Goal: Find specific fact: Find specific fact

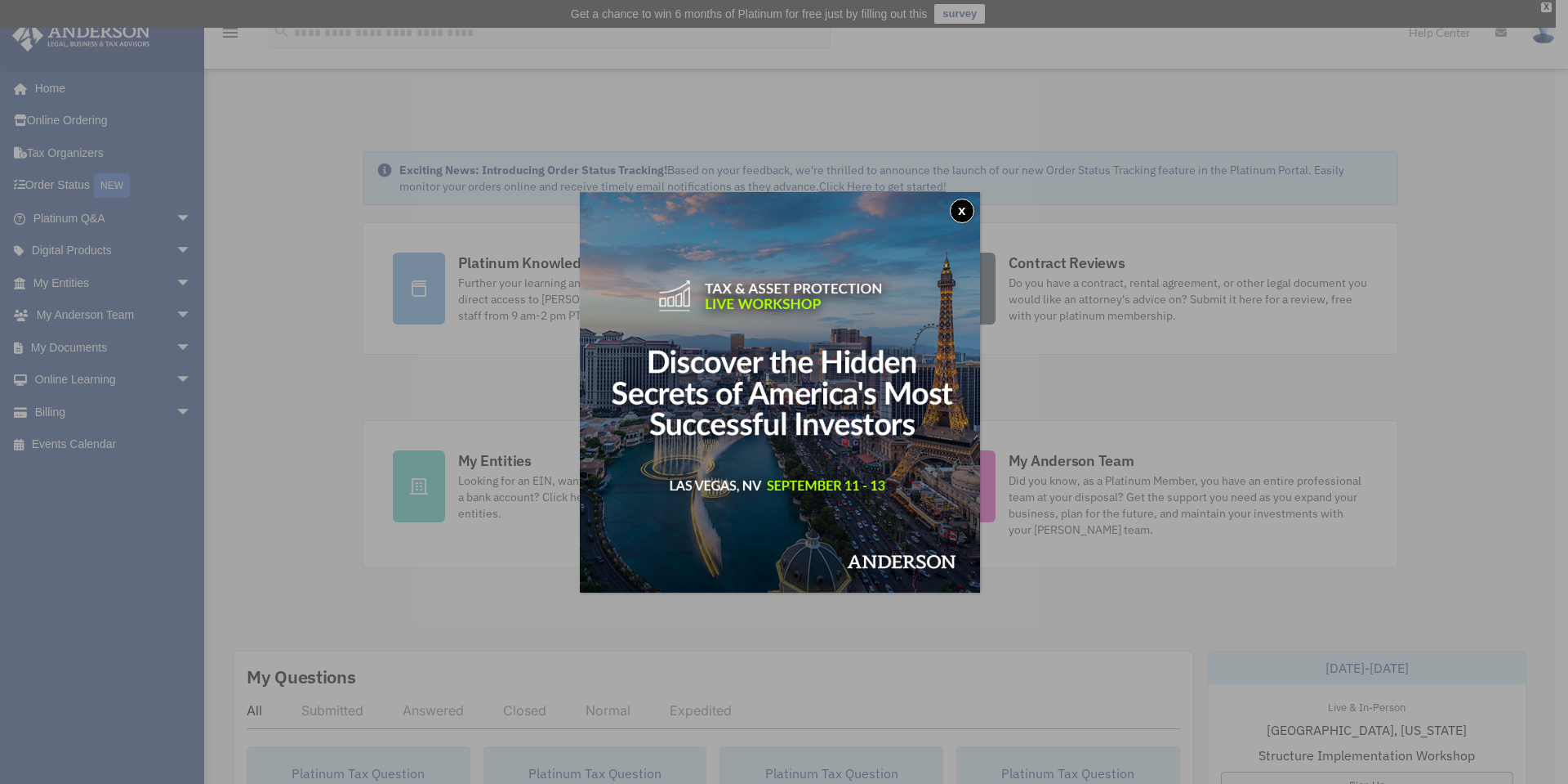
click at [962, 210] on button "x" at bounding box center [961, 211] width 25 height 25
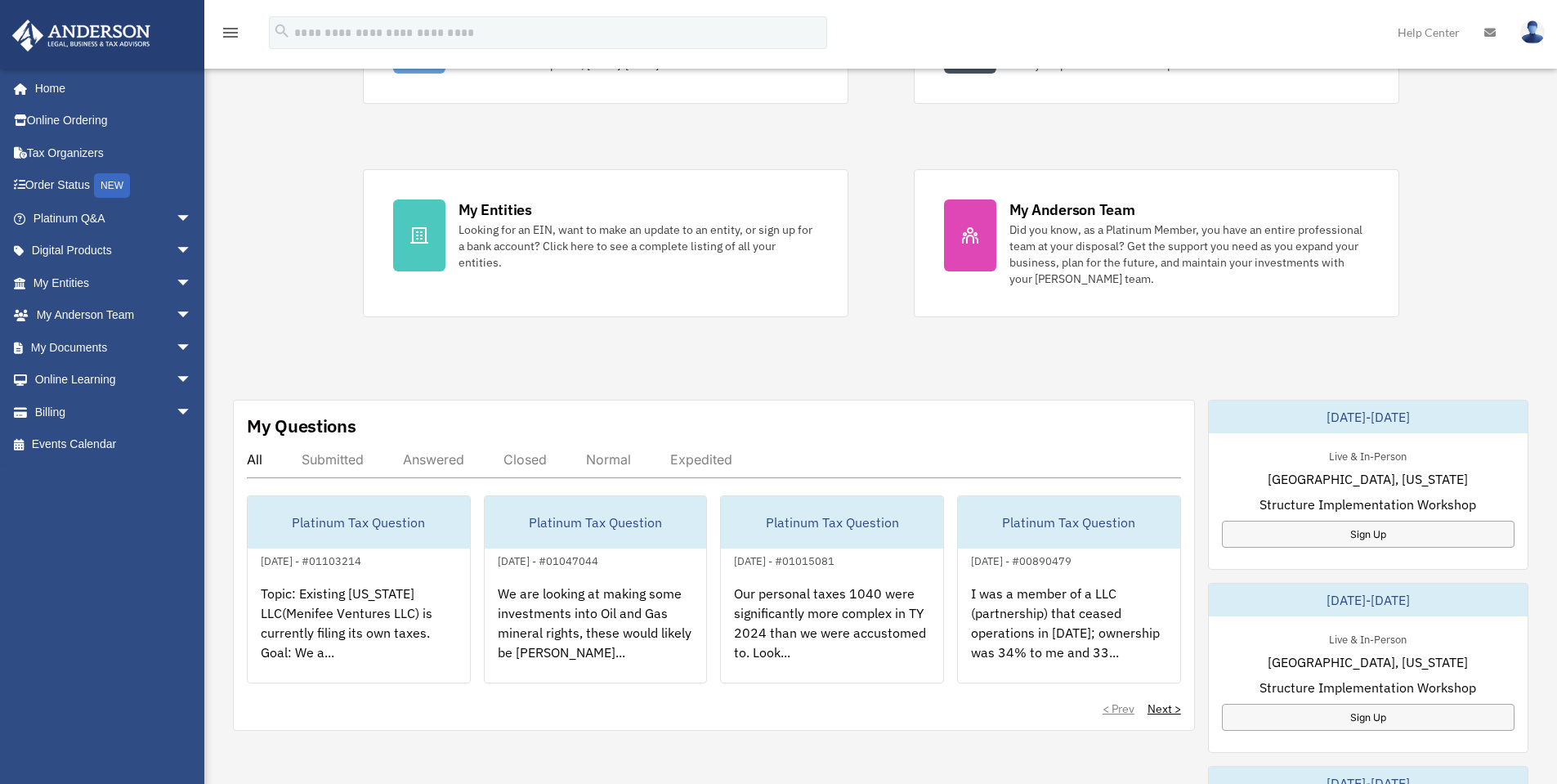
scroll to position [340, 0]
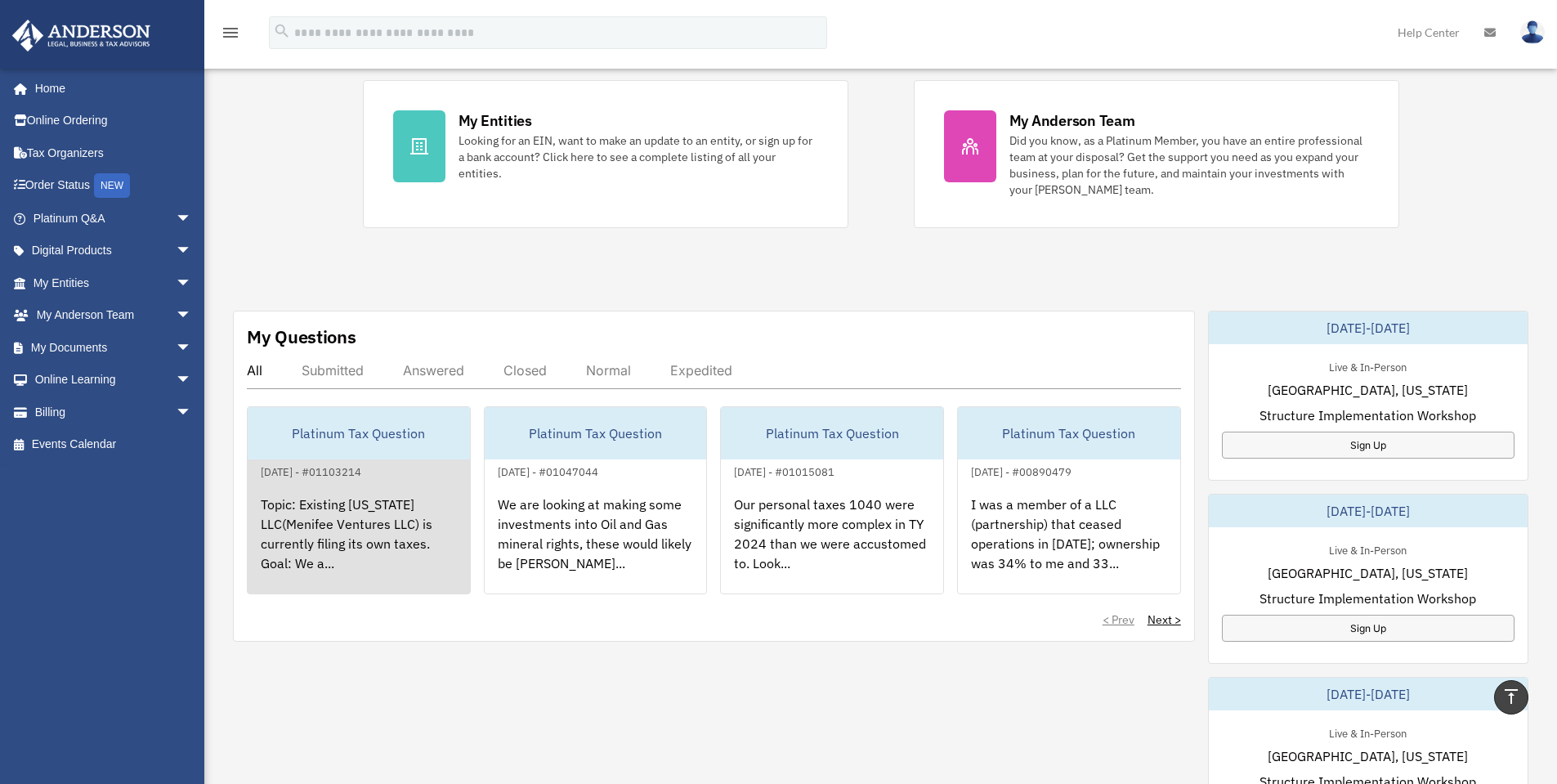
click at [445, 518] on div "Topic: Existing California LLC(Menifee Ventures LLC) is currently filing its ow…" at bounding box center [359, 545] width 222 height 128
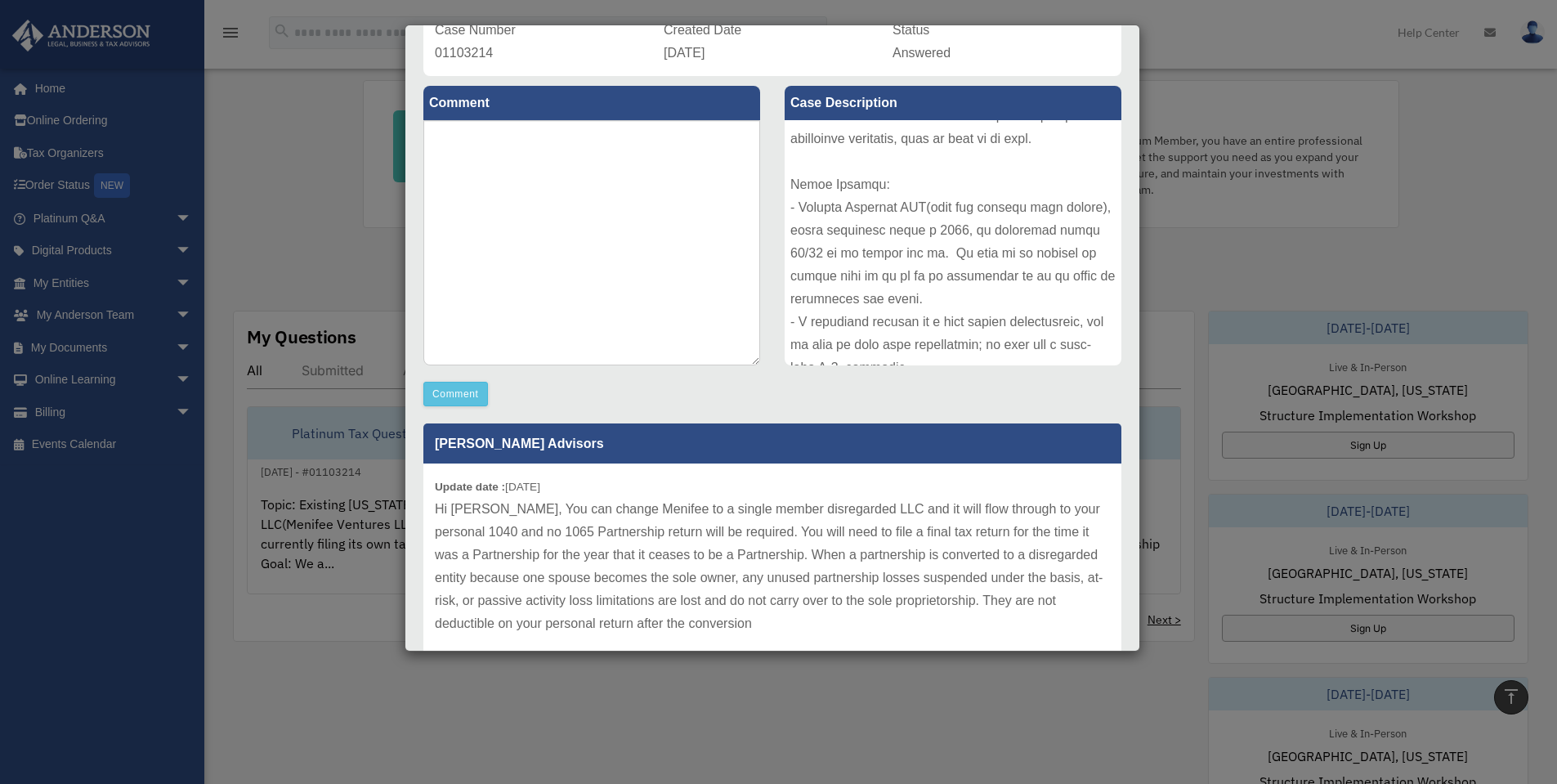
scroll to position [210, 0]
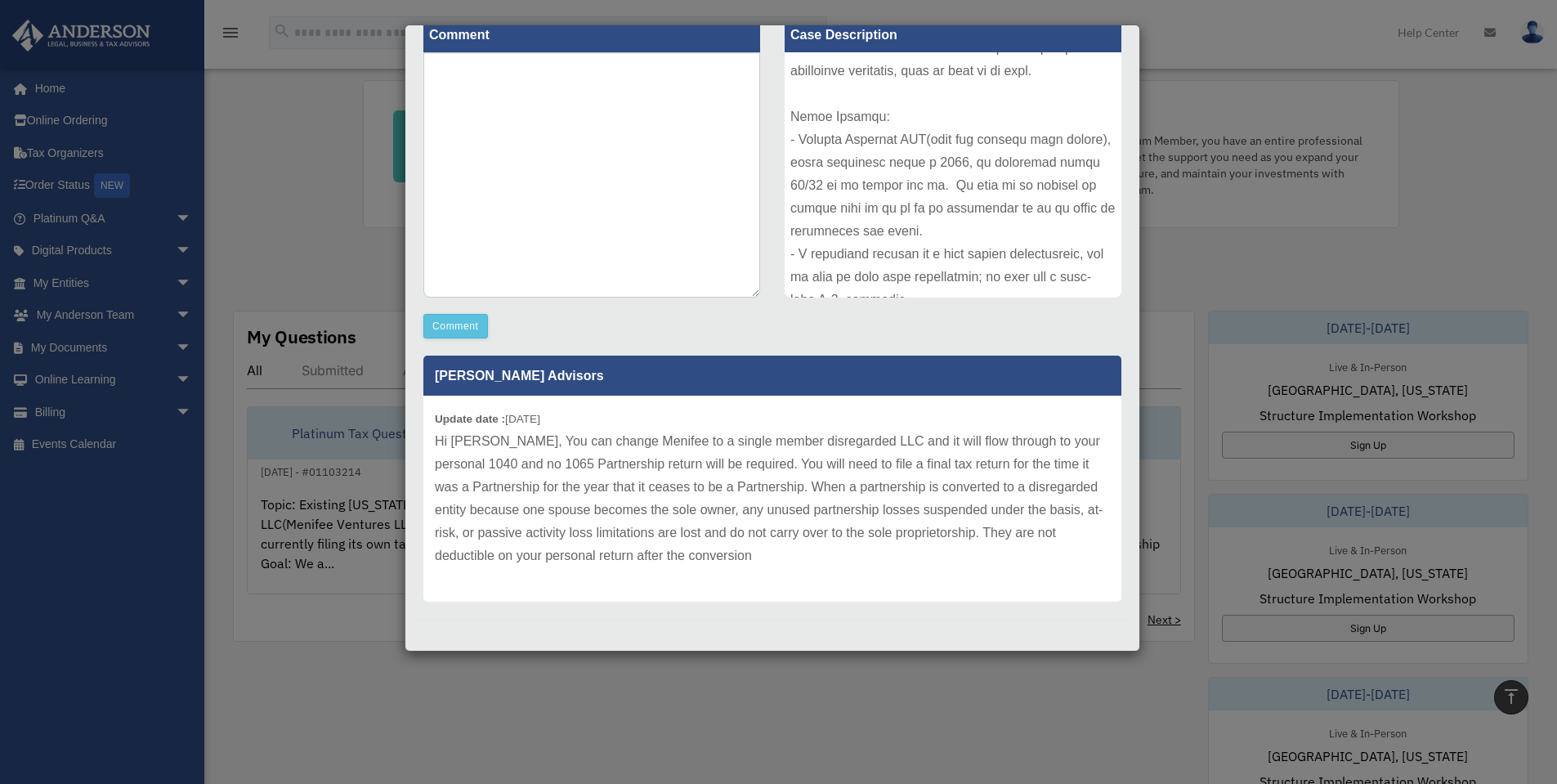
click at [1181, 250] on div "Case Detail × Platinum Tax Question Case Number 01103214 Created Date September…" at bounding box center [778, 392] width 1557 height 784
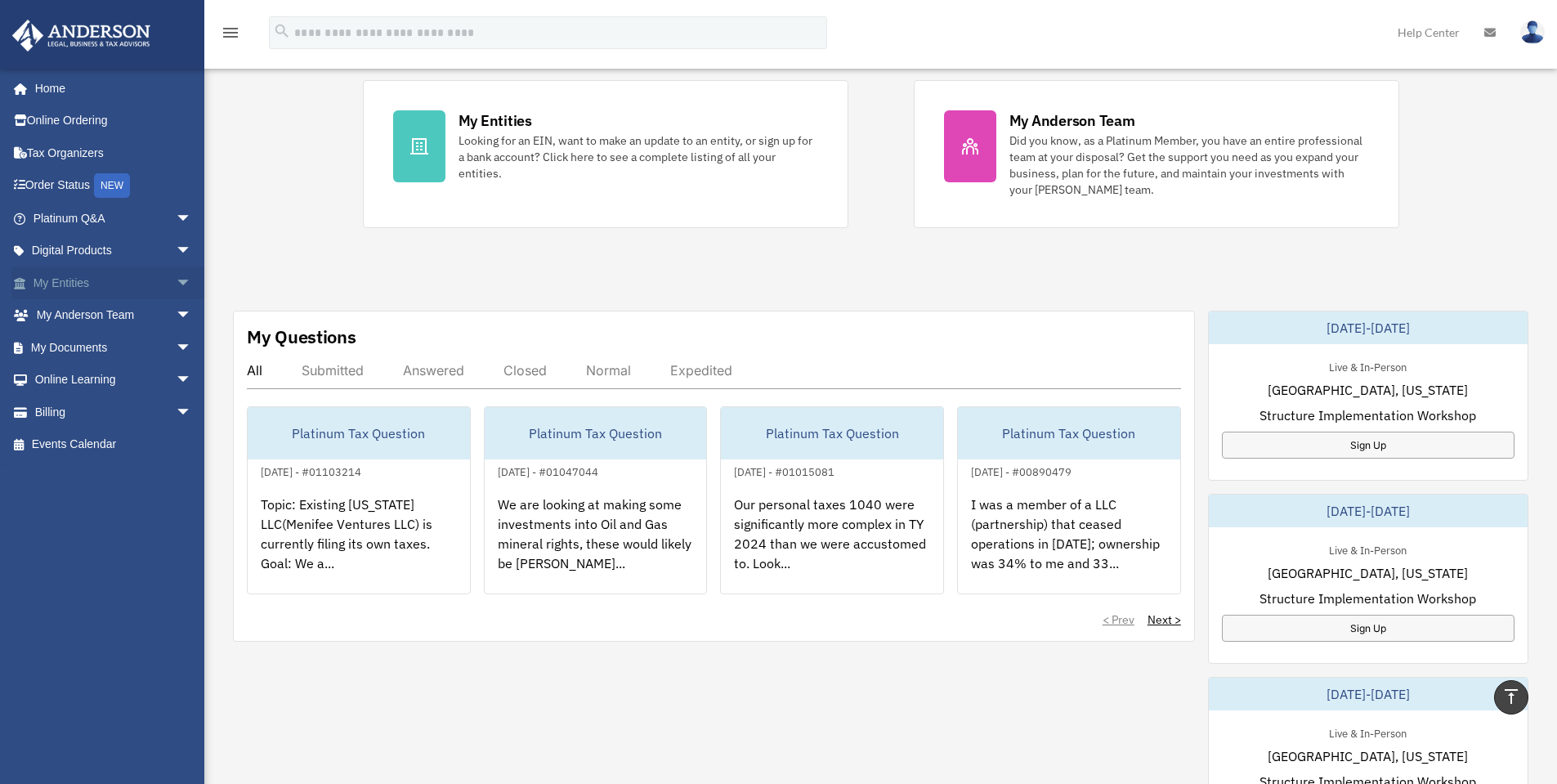
click at [112, 272] on link "My Entities arrow_drop_down" at bounding box center [114, 282] width 206 height 32
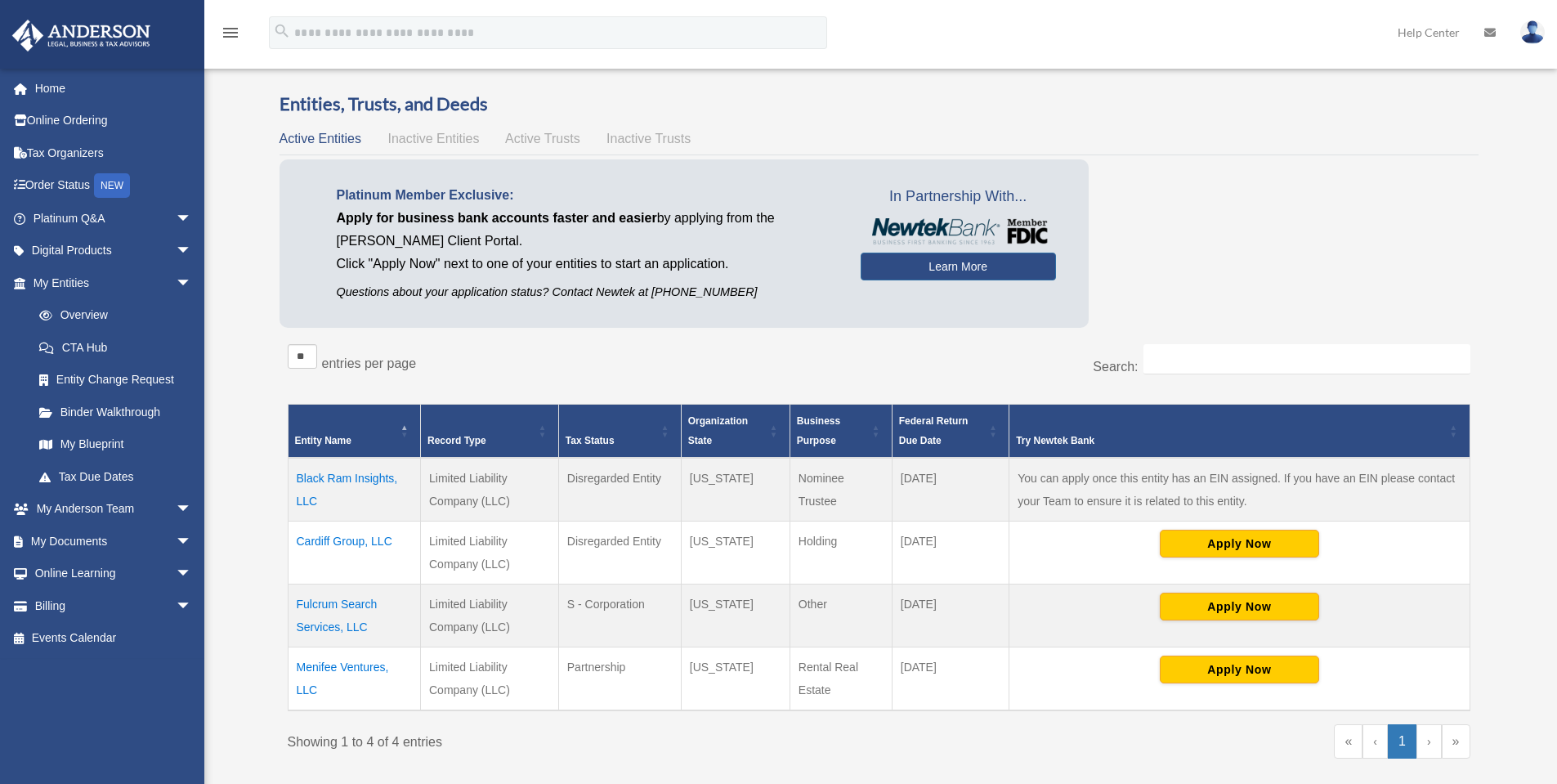
scroll to position [49, 0]
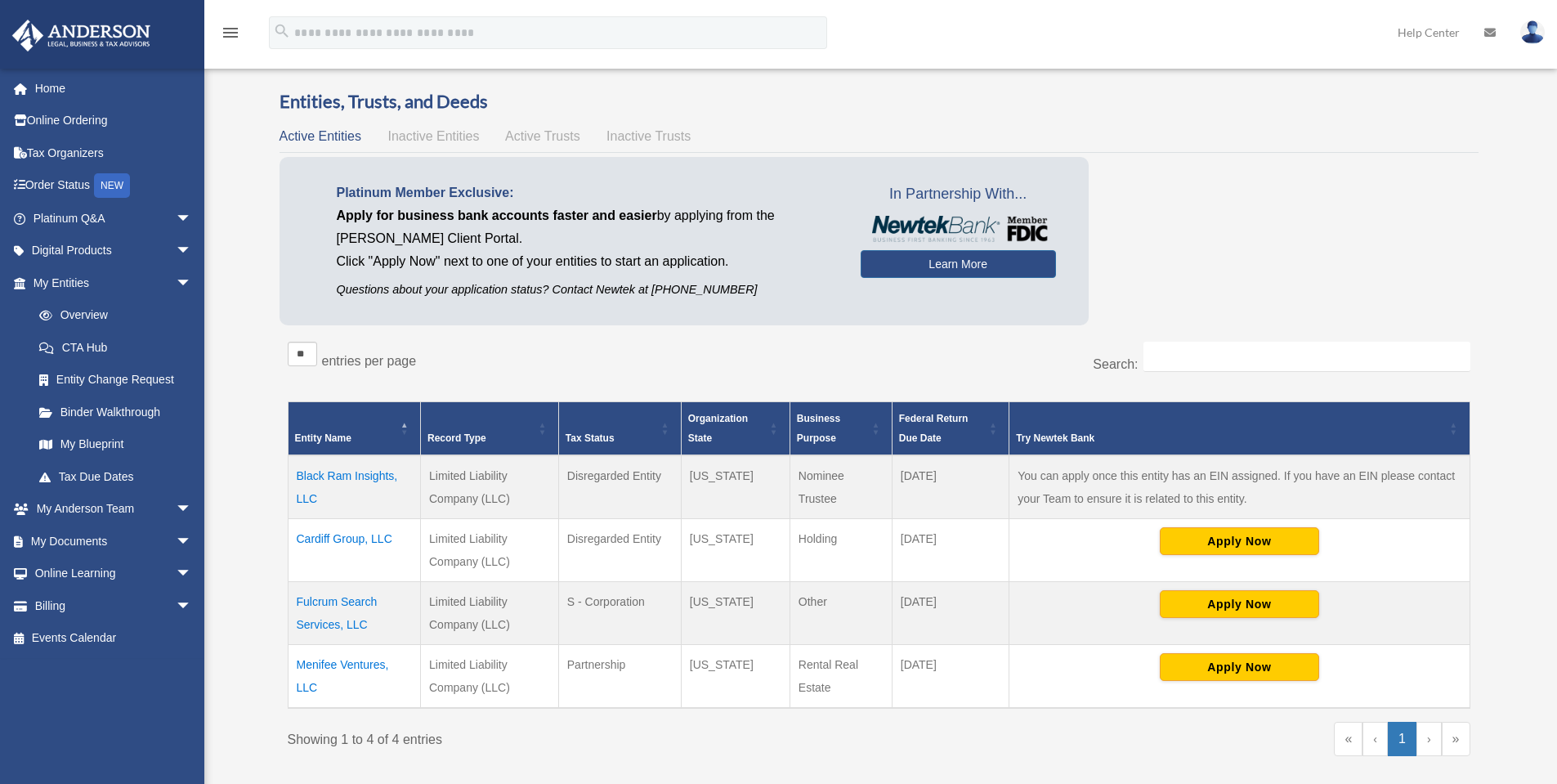
click at [563, 138] on span "Active Trusts" at bounding box center [542, 136] width 75 height 14
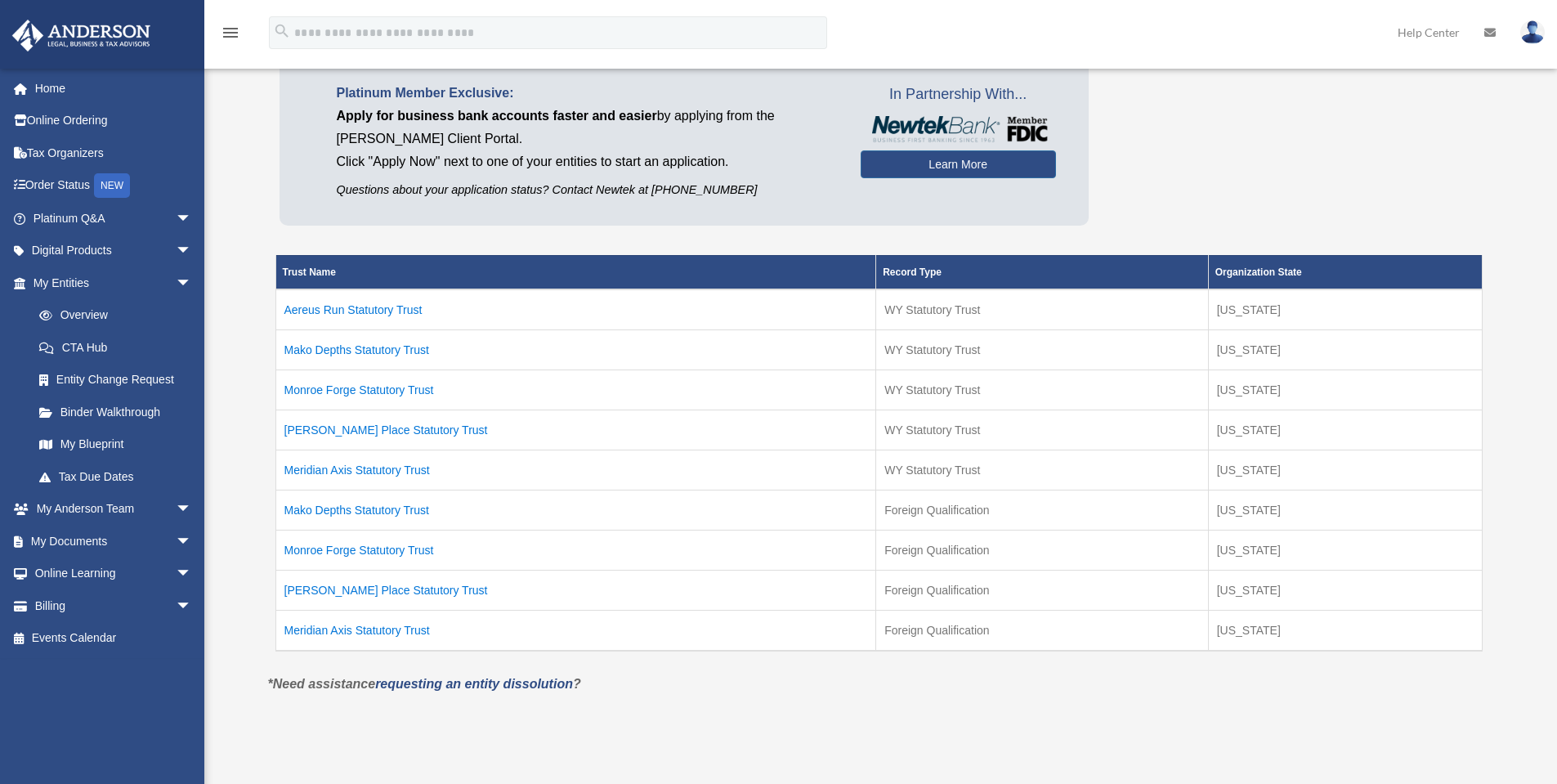
scroll to position [153, 0]
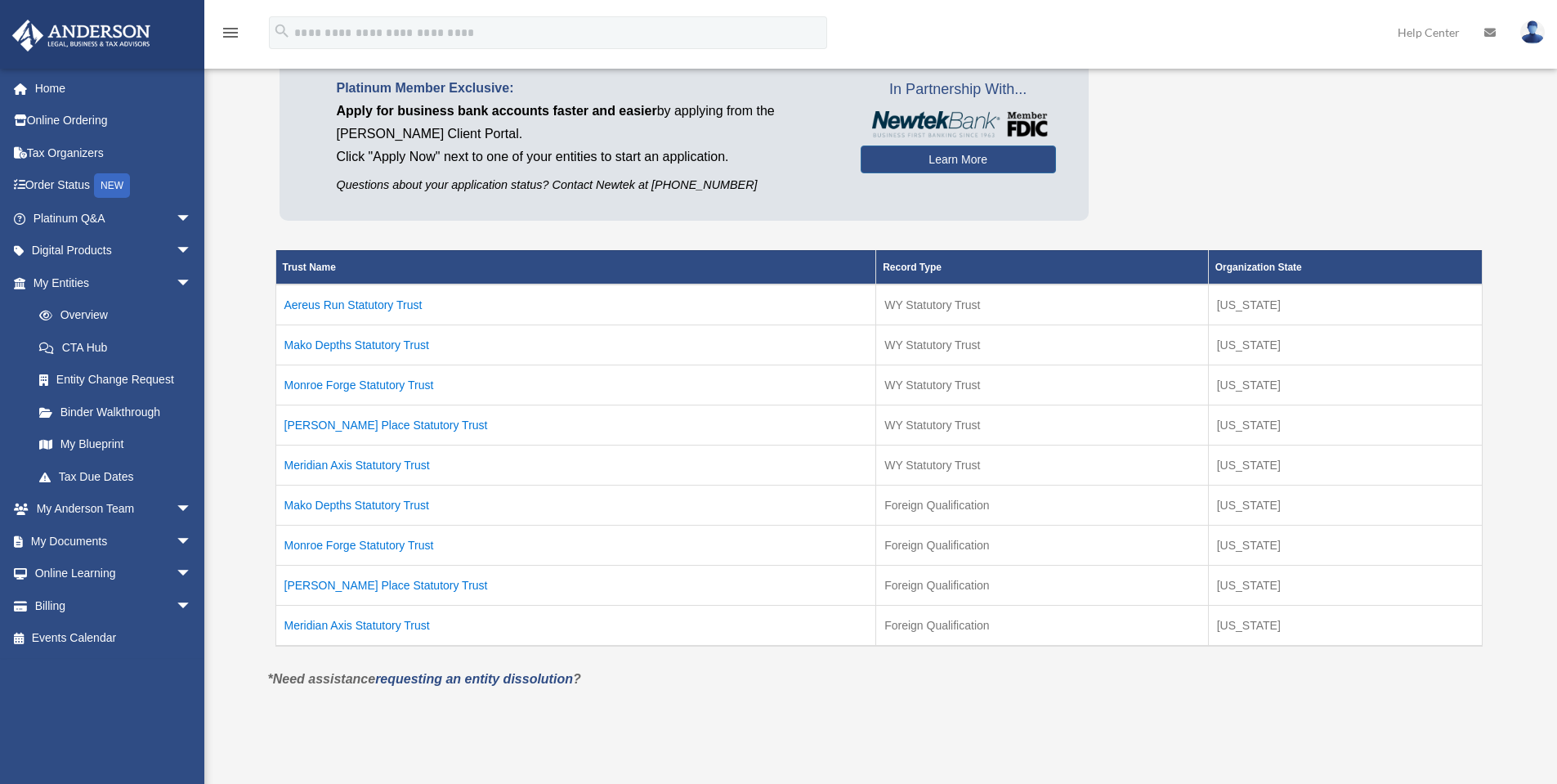
click at [384, 343] on td "Mako Depths Statutory Trust" at bounding box center [576, 344] width 601 height 40
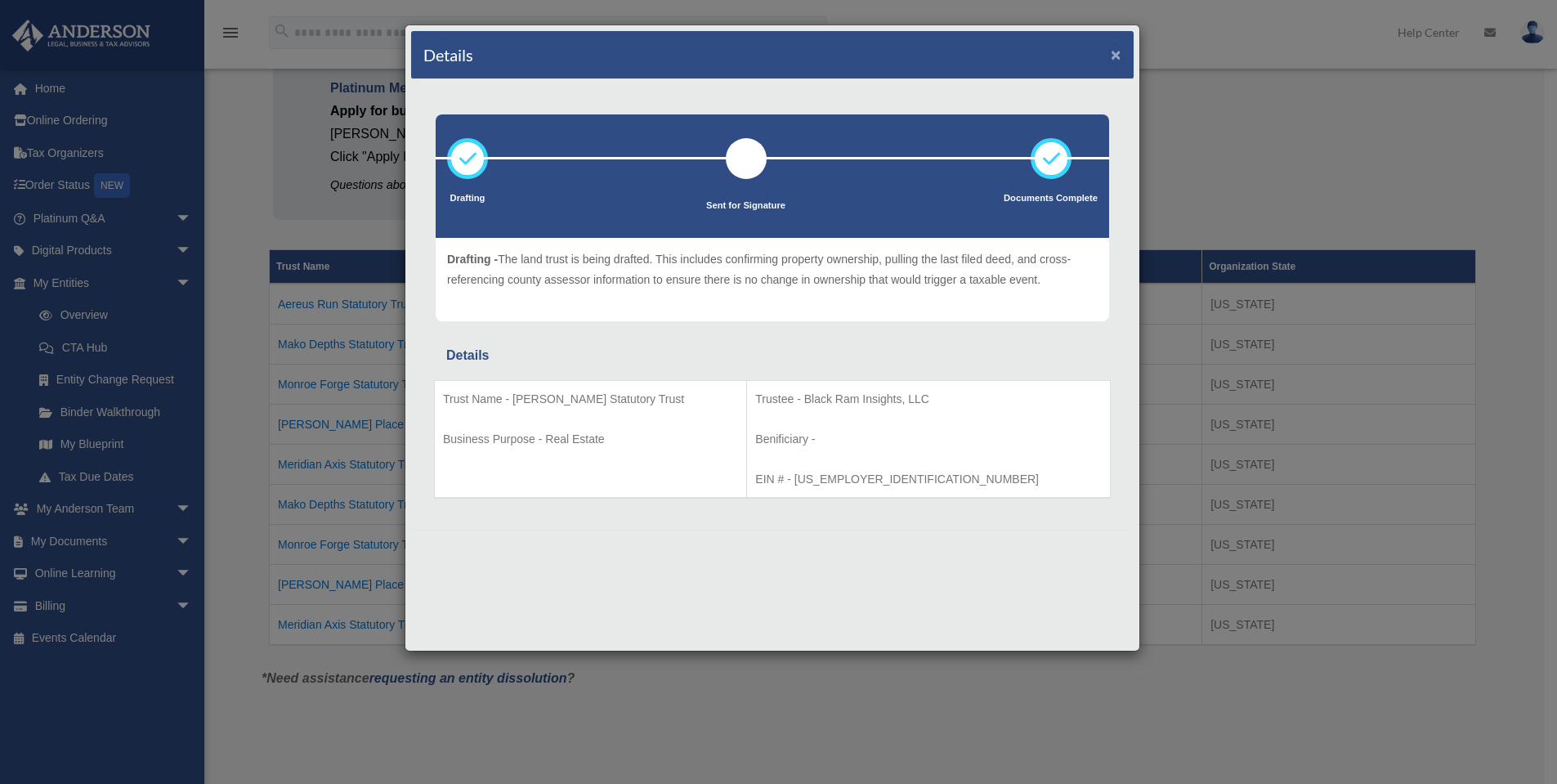
click at [1111, 54] on button "×" at bounding box center [1116, 54] width 11 height 17
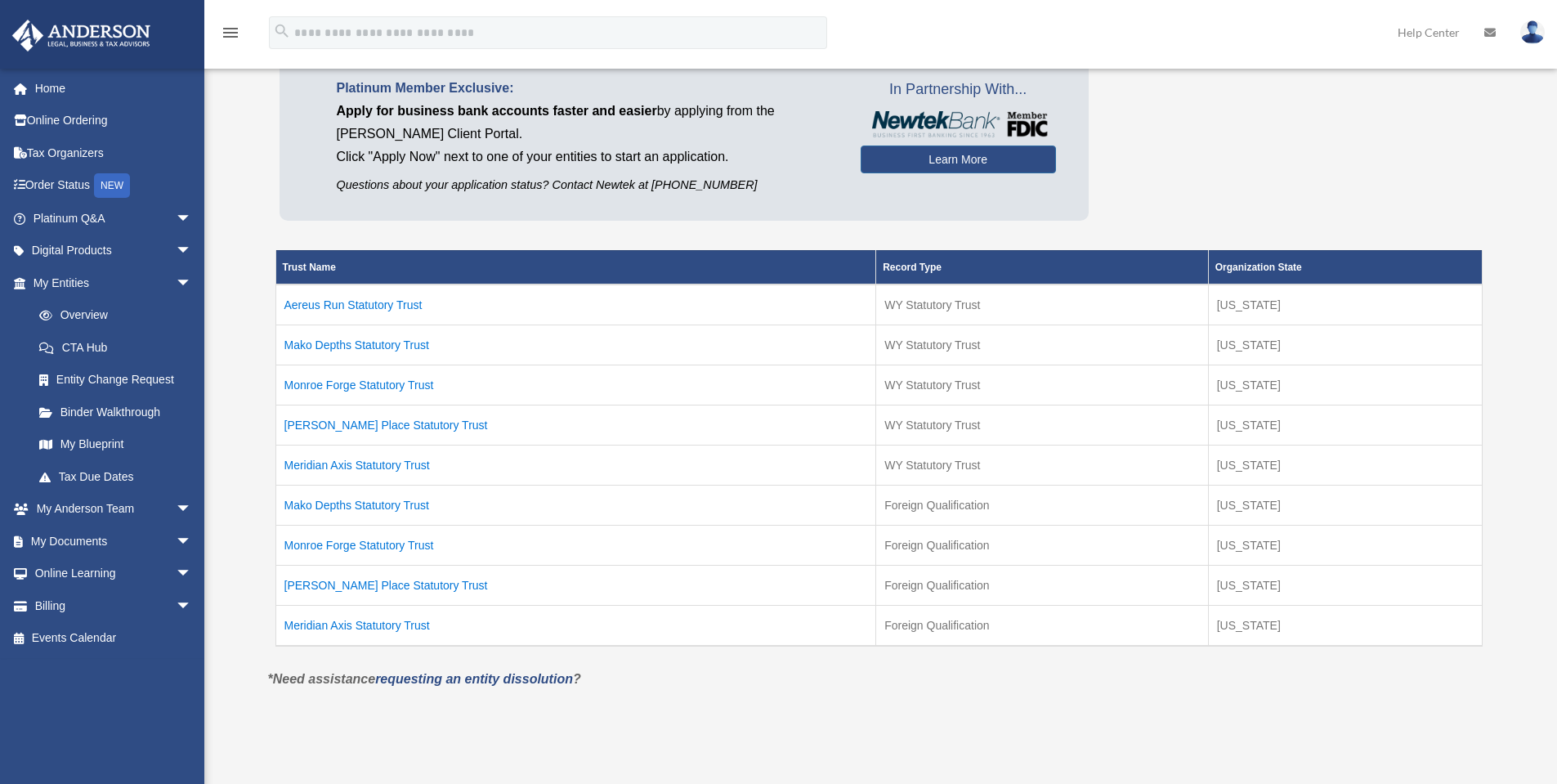
click at [1219, 403] on td "[US_STATE]" at bounding box center [1345, 384] width 274 height 40
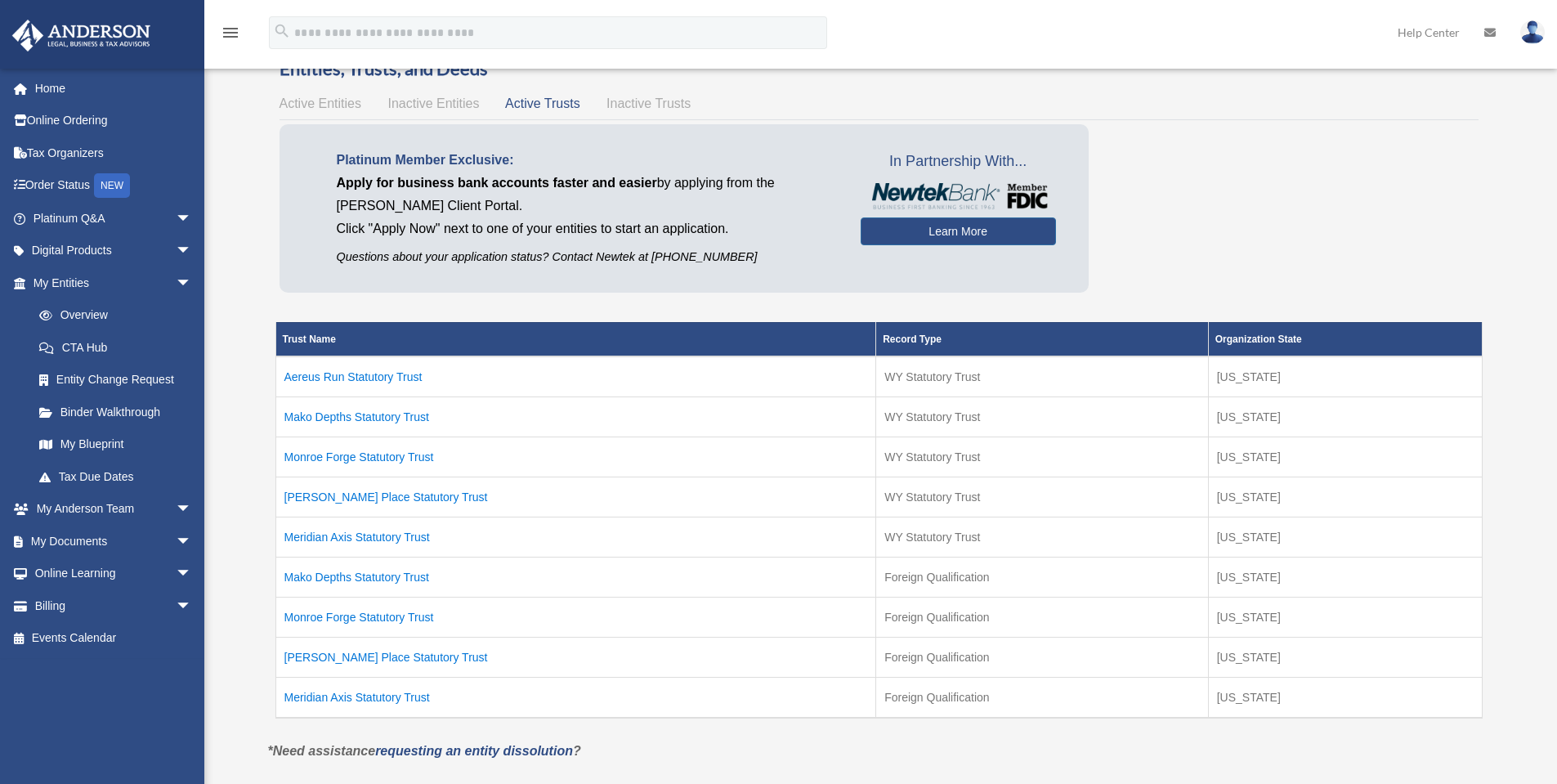
scroll to position [81, 0]
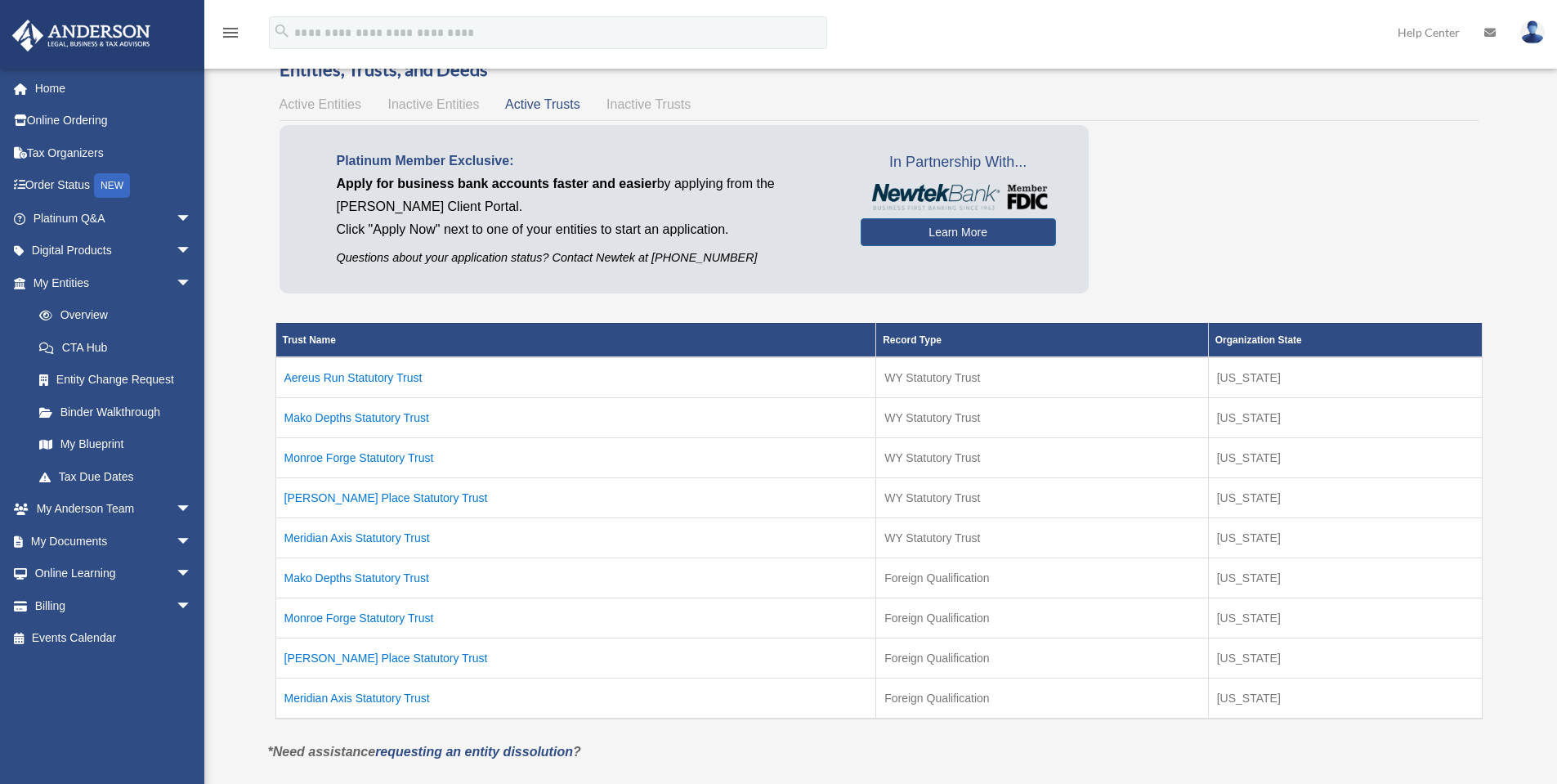
click at [306, 101] on span "Active Entities" at bounding box center [320, 104] width 82 height 14
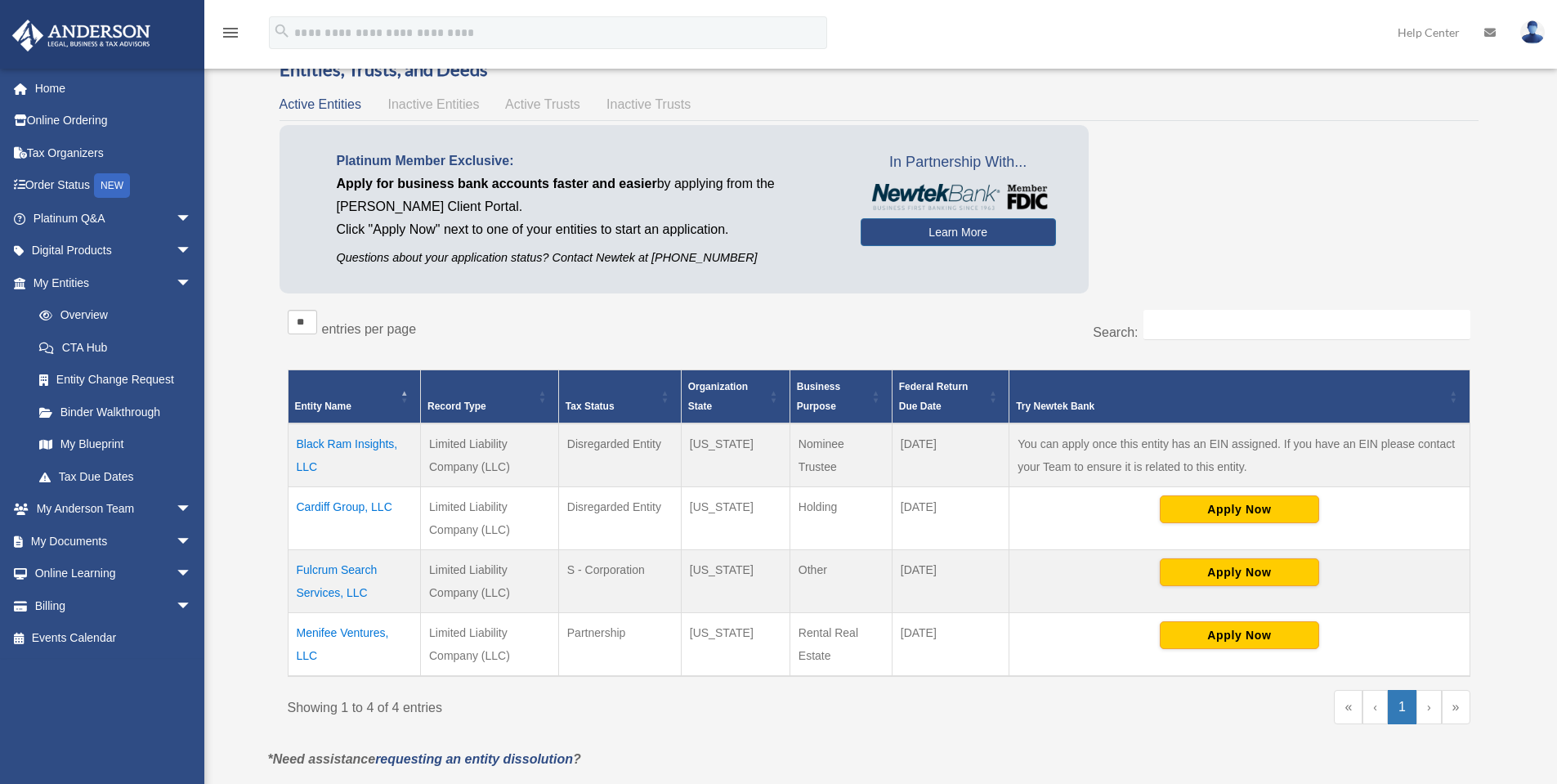
click at [363, 510] on td "Cardiff Group, LLC" at bounding box center [353, 518] width 133 height 63
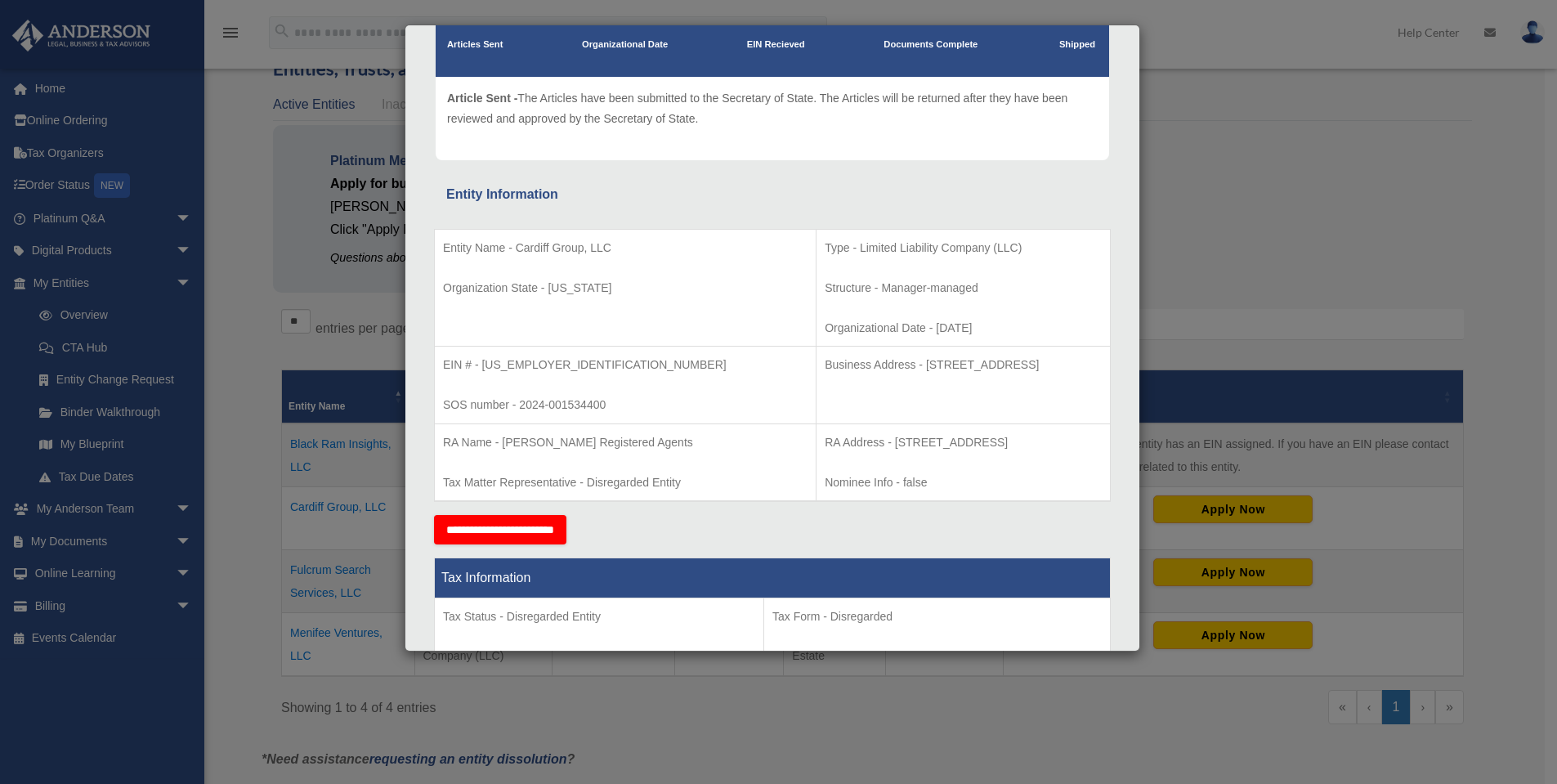
scroll to position [156, 0]
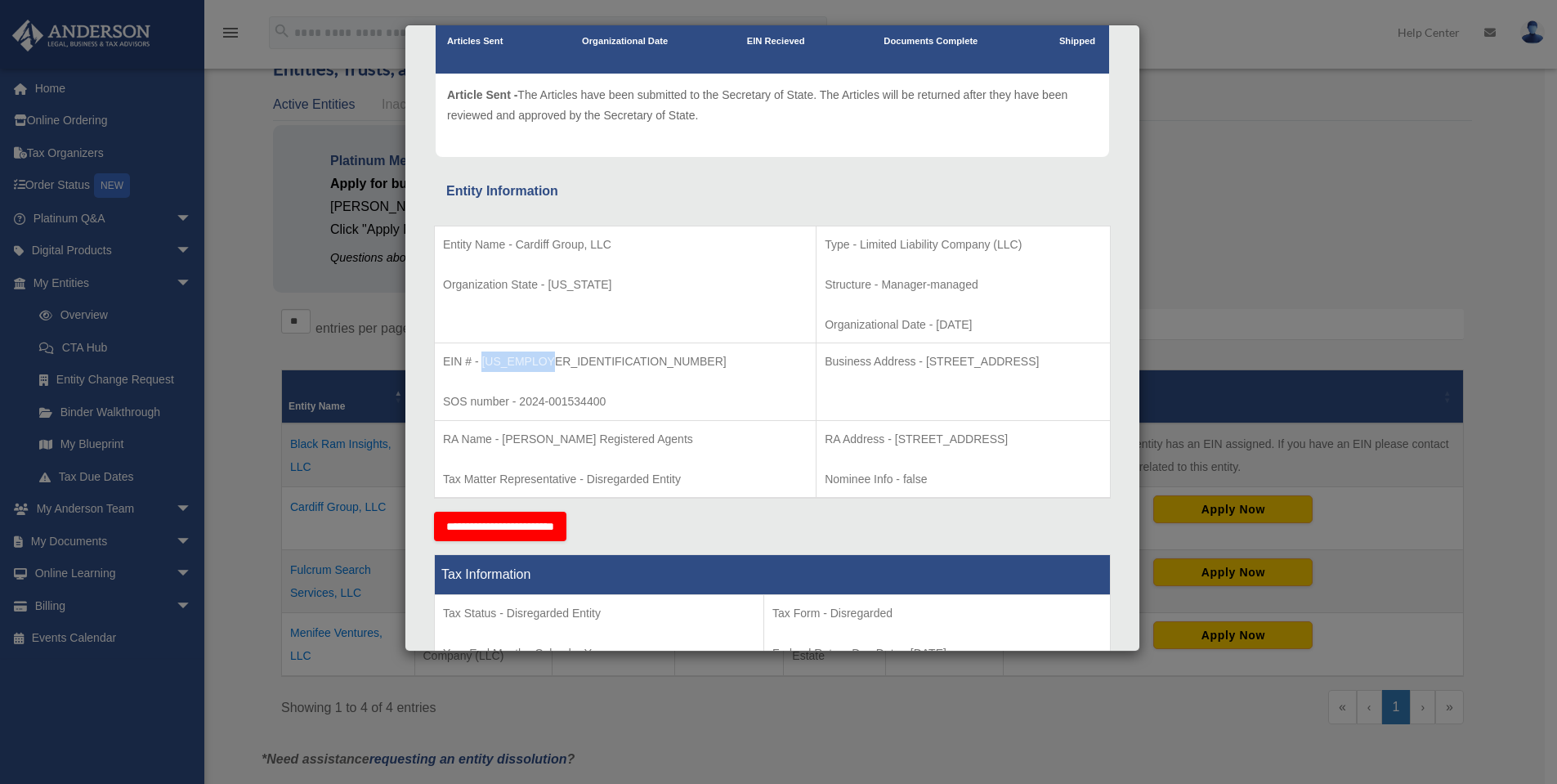
drag, startPoint x: 553, startPoint y: 359, endPoint x: 484, endPoint y: 366, distance: 69.4
click at [484, 366] on p "EIN # - [US_EMPLOYER_IDENTIFICATION_NUMBER]" at bounding box center [625, 361] width 364 height 21
copy p "33-1368429"
drag, startPoint x: 819, startPoint y: 361, endPoint x: 1027, endPoint y: 358, distance: 208.0
click at [1027, 358] on p "Business Address - [STREET_ADDRESS]" at bounding box center [964, 361] width 278 height 21
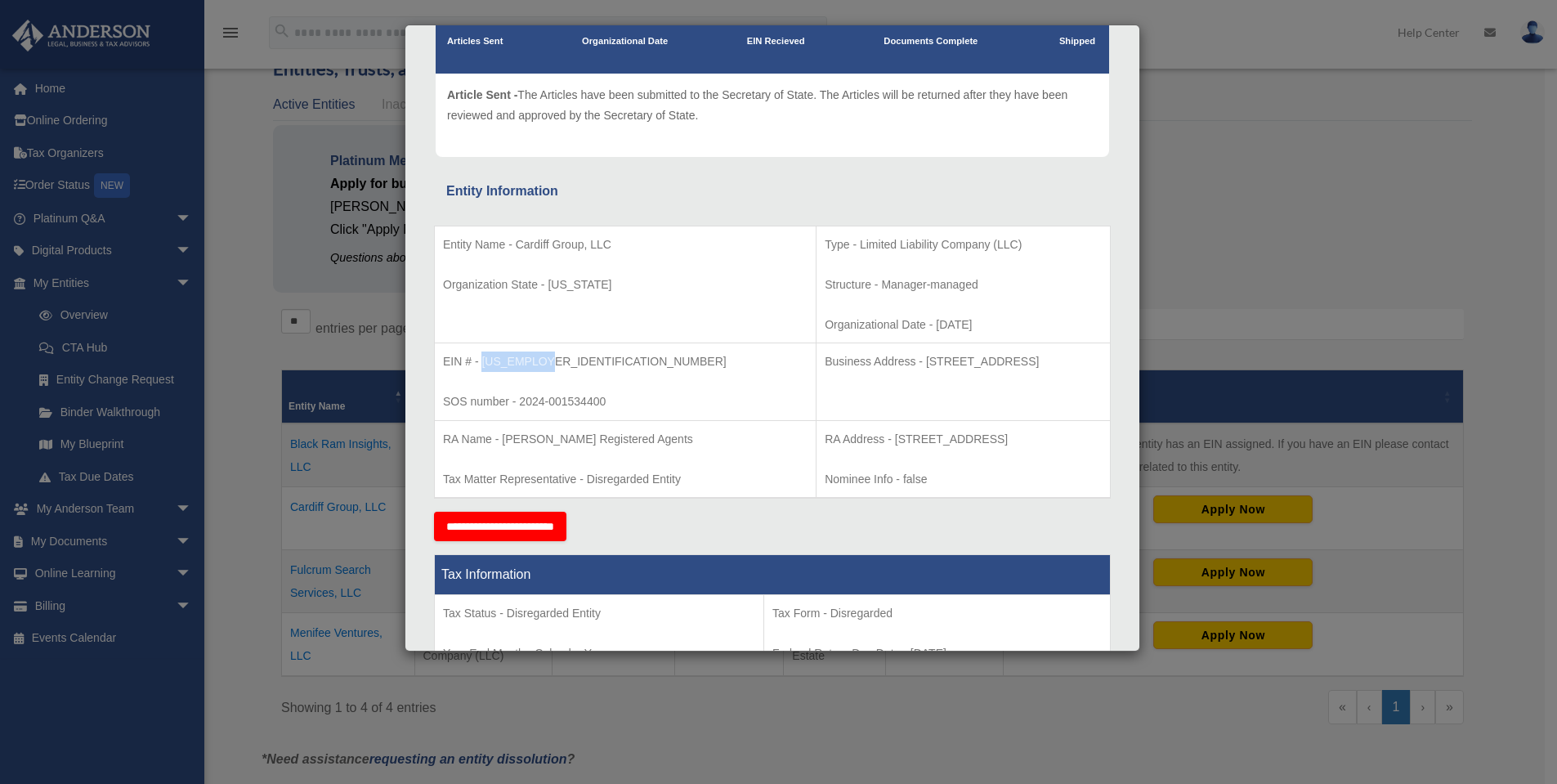
copy p "1718 Capitol Ave., Cheyenne, WY 82001"
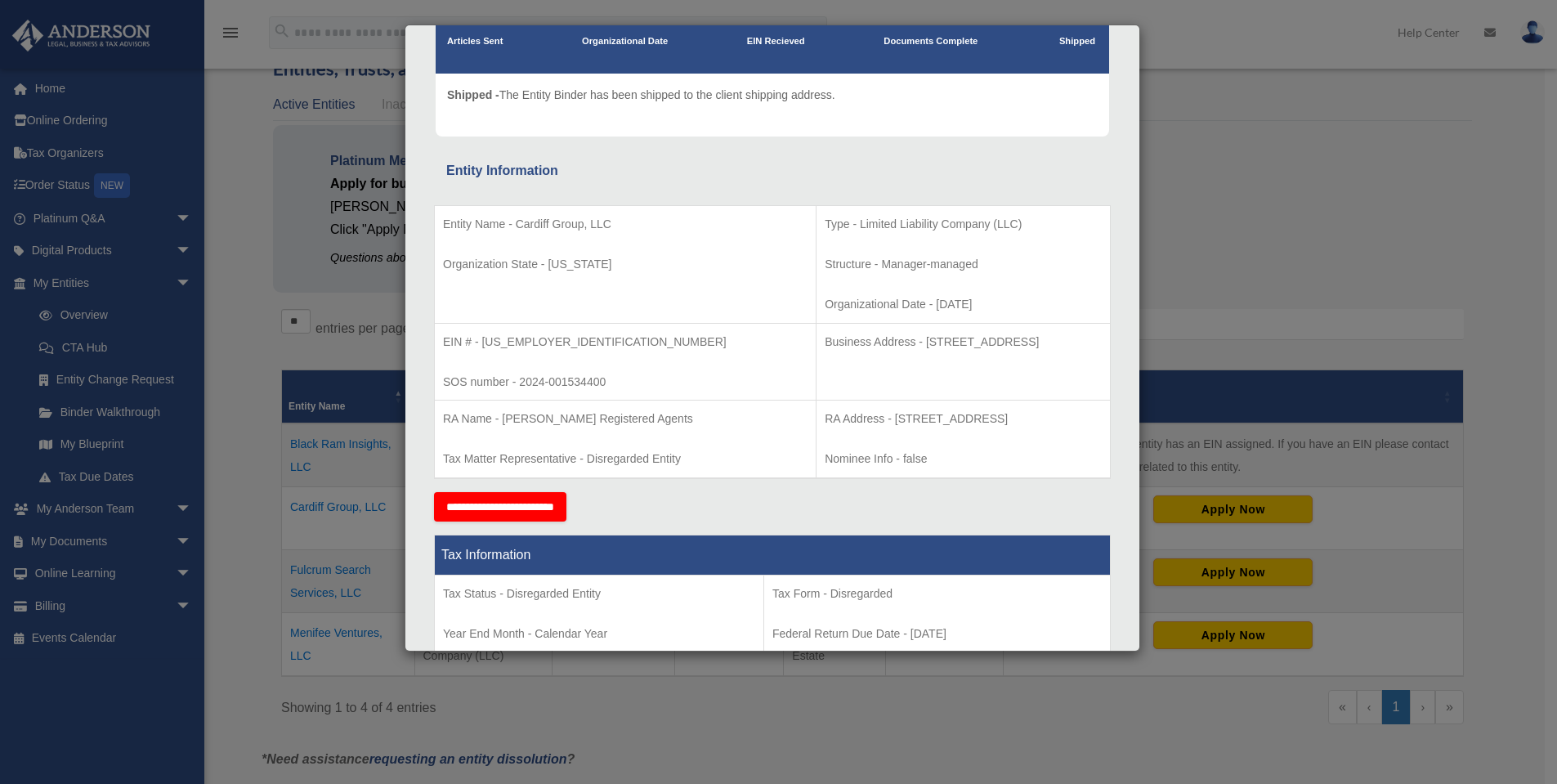
click at [1201, 151] on div "Details × Articles Sent Organizational Date" at bounding box center [778, 392] width 1557 height 784
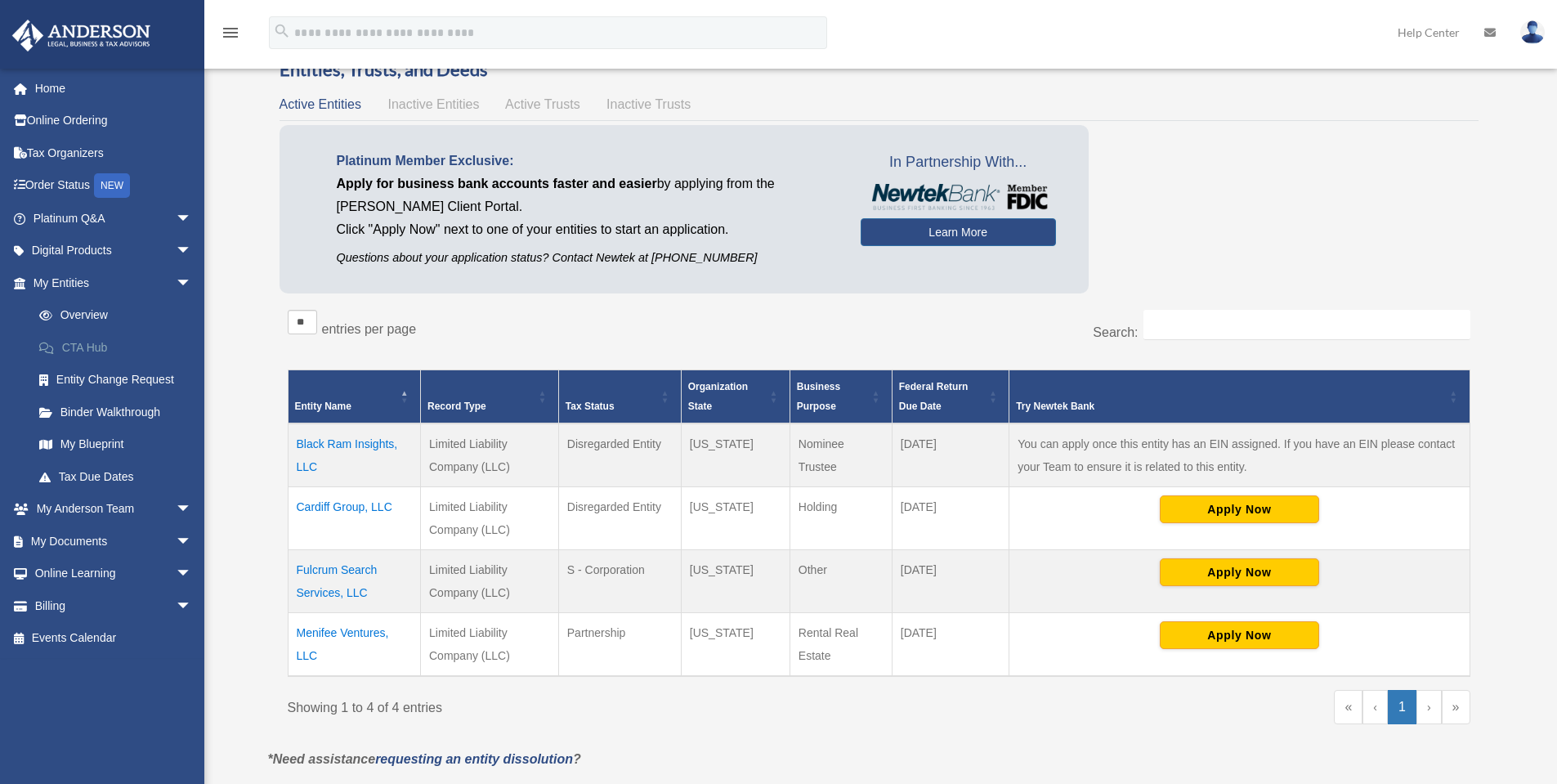
click at [94, 345] on link "CTA Hub" at bounding box center [119, 346] width 194 height 32
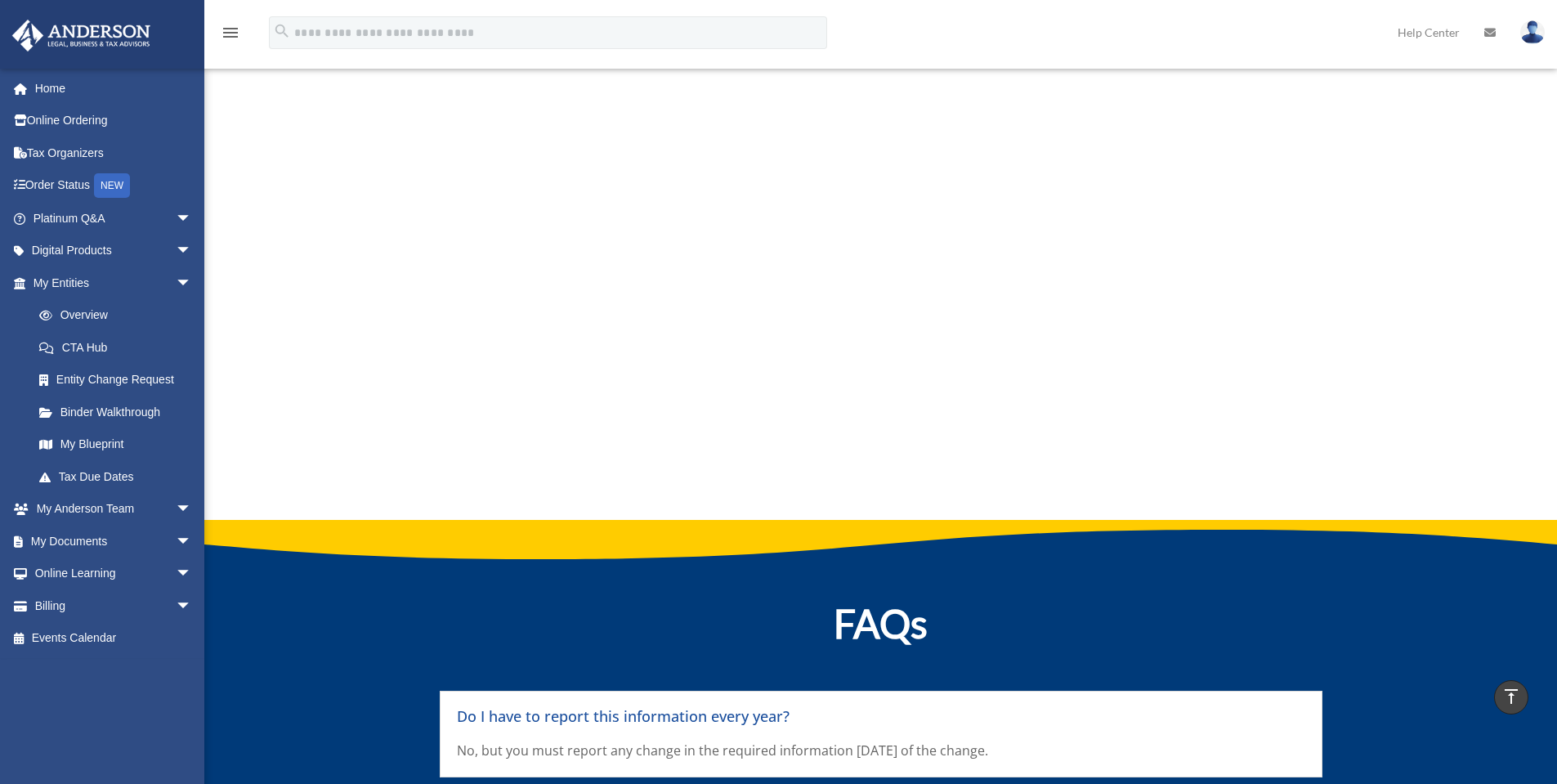
scroll to position [6837, 0]
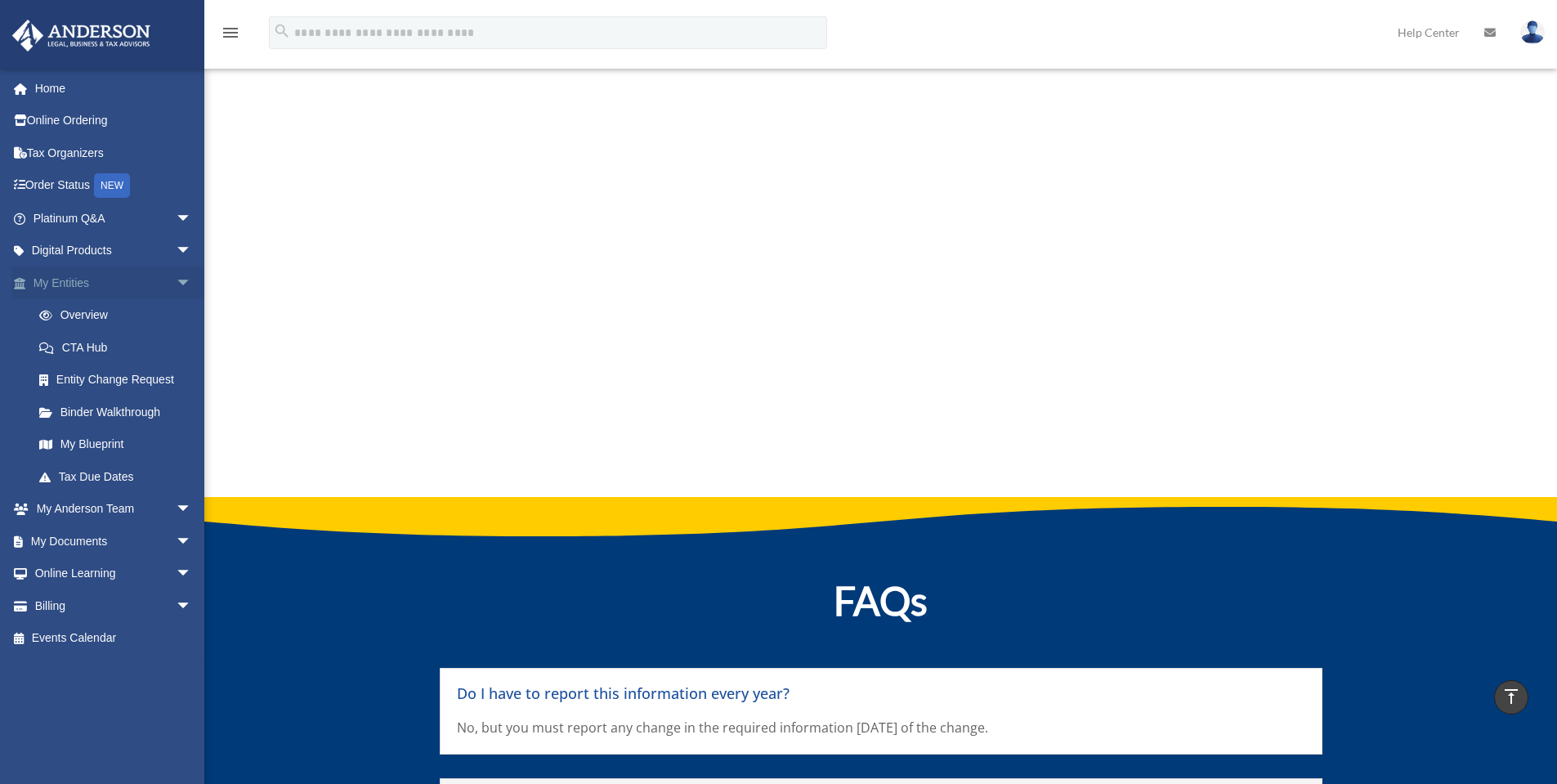
click at [66, 279] on link "My Entities arrow_drop_down" at bounding box center [114, 282] width 206 height 32
click at [98, 319] on link "Overview" at bounding box center [119, 315] width 194 height 32
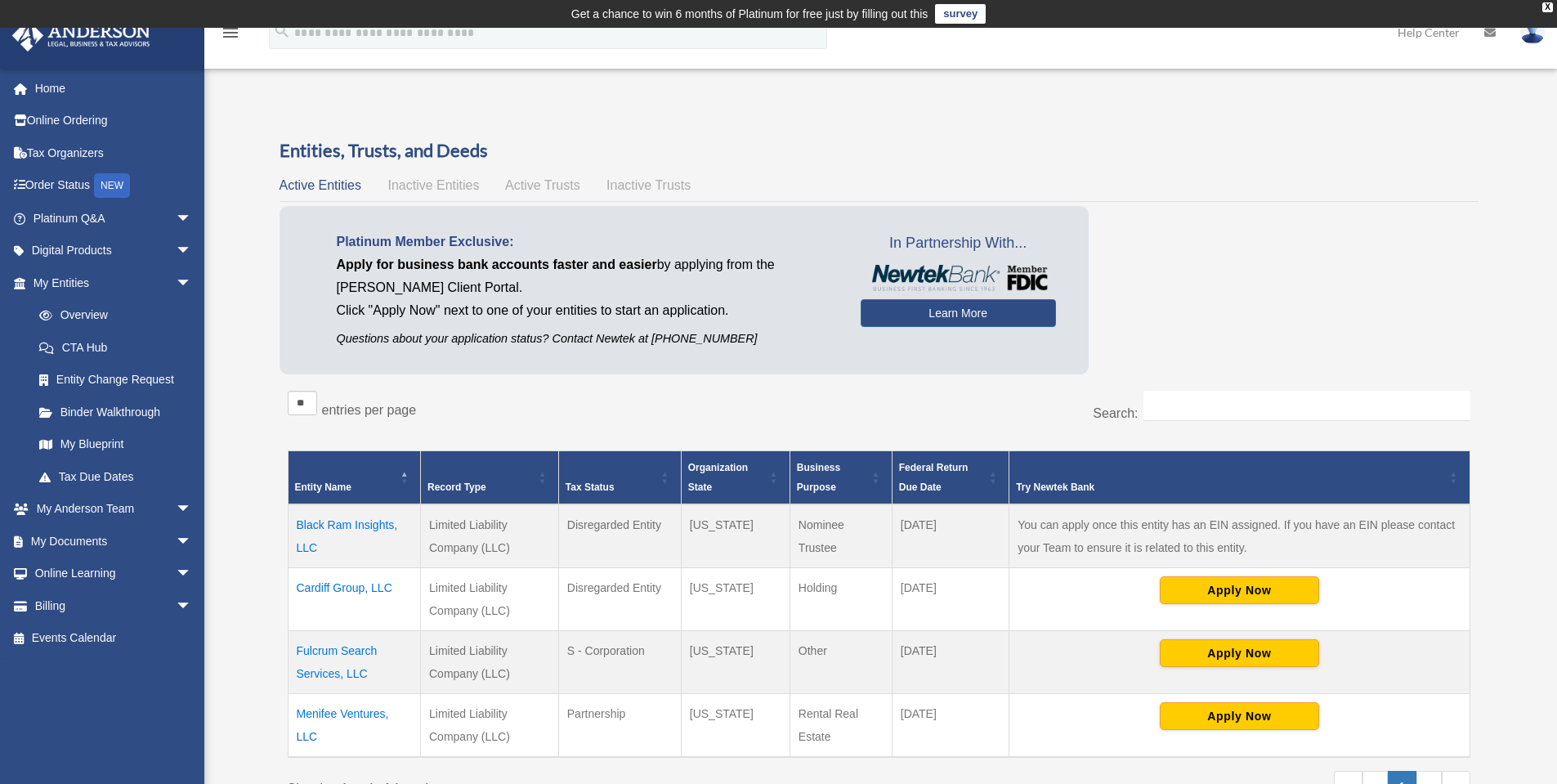
click at [828, 587] on td "Holding" at bounding box center [841, 599] width 102 height 63
click at [354, 584] on td "Cardiff Group, LLC" at bounding box center [353, 599] width 133 height 63
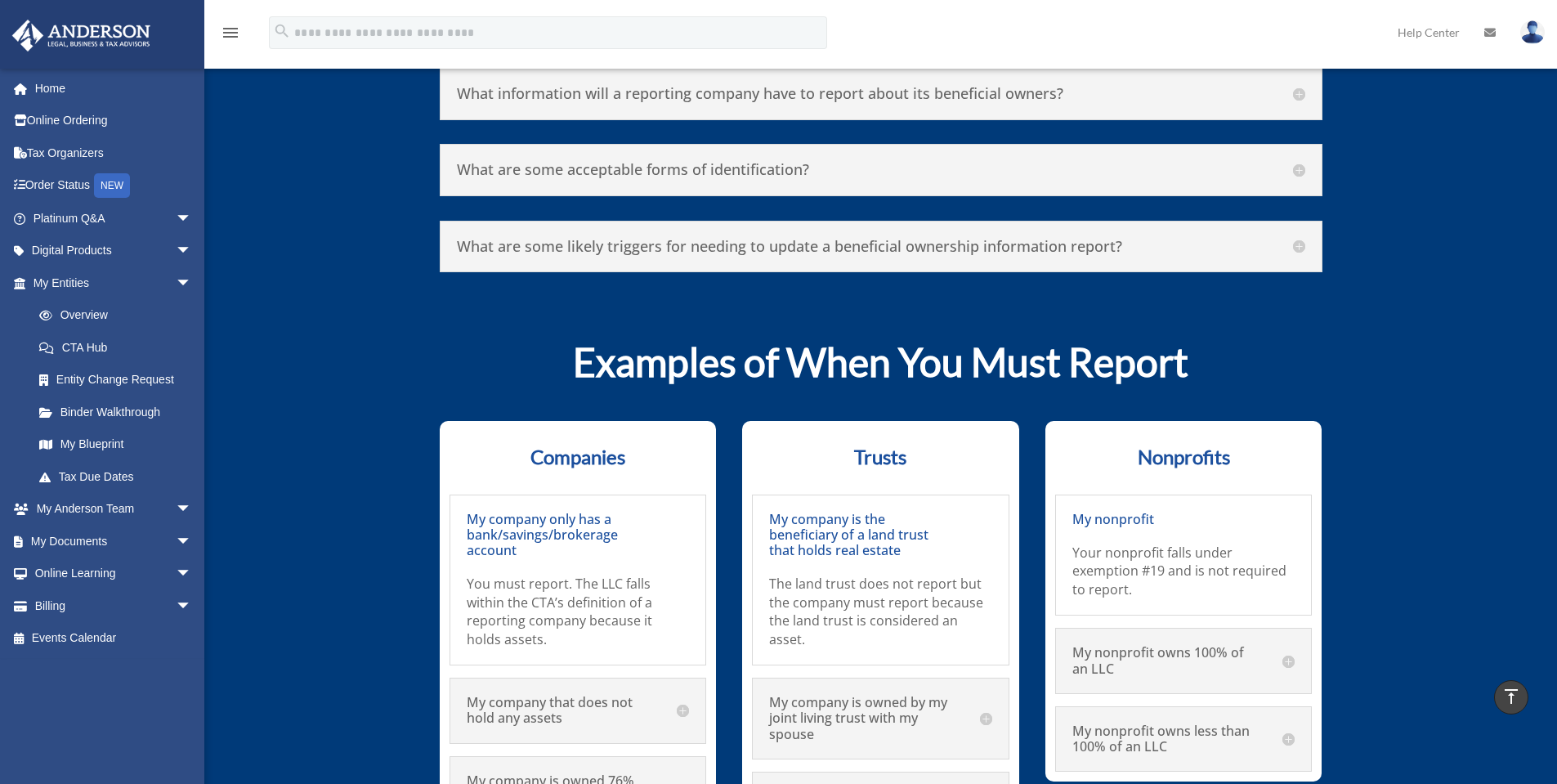
scroll to position [6837, 0]
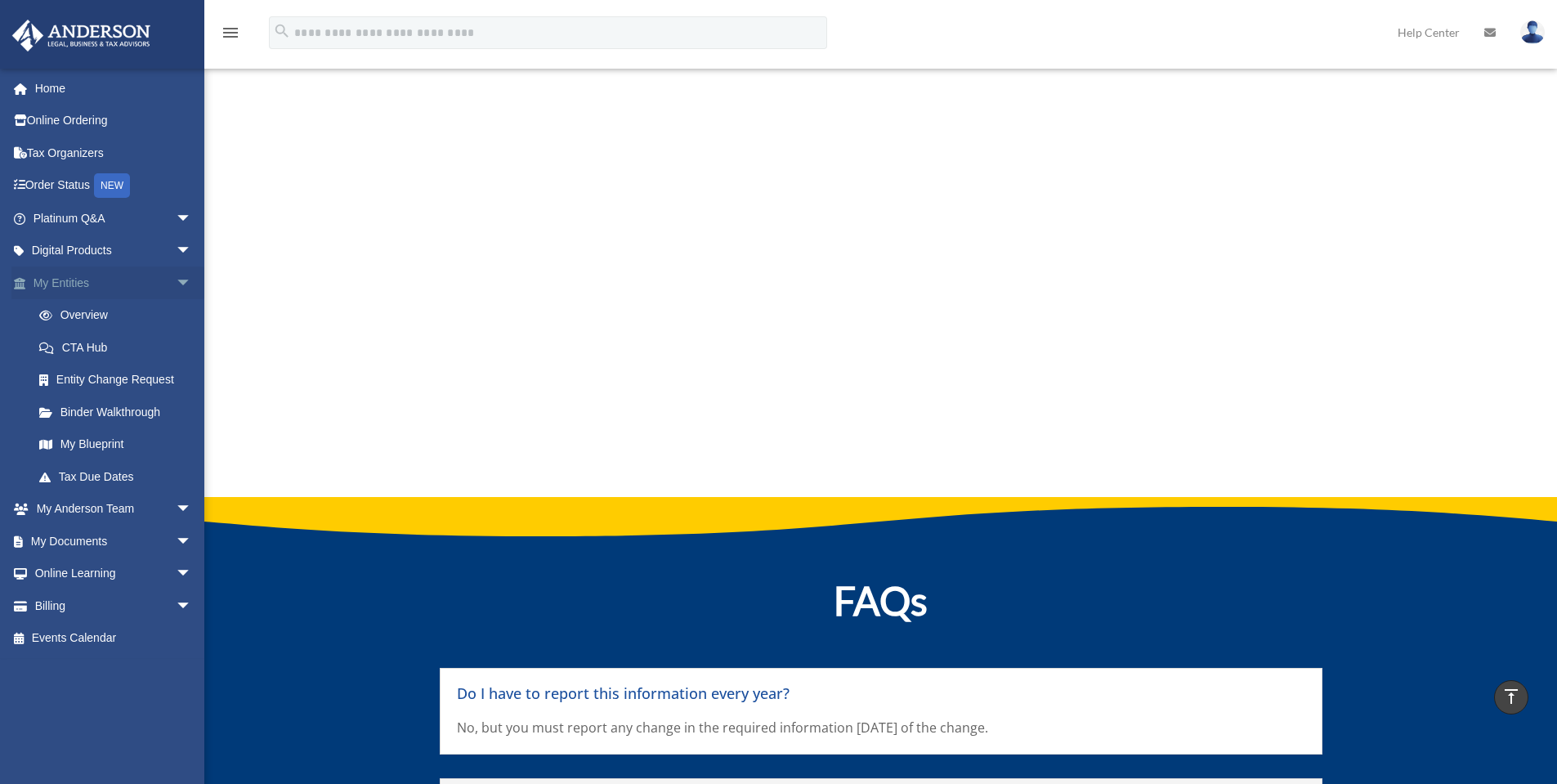
click at [66, 281] on link "My Entities arrow_drop_down" at bounding box center [114, 282] width 206 height 32
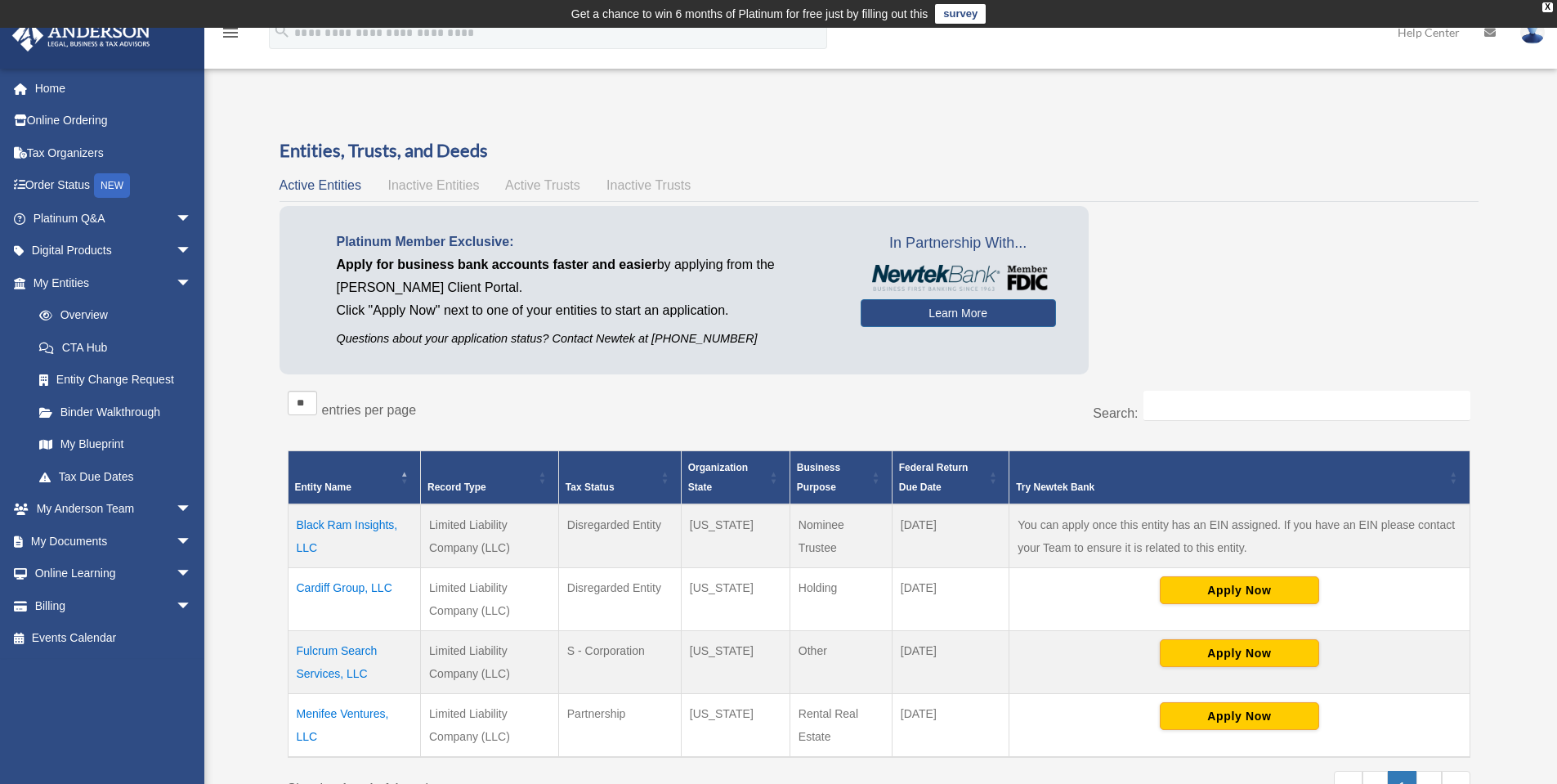
click at [350, 588] on td "Cardiff Group, LLC" at bounding box center [353, 599] width 133 height 63
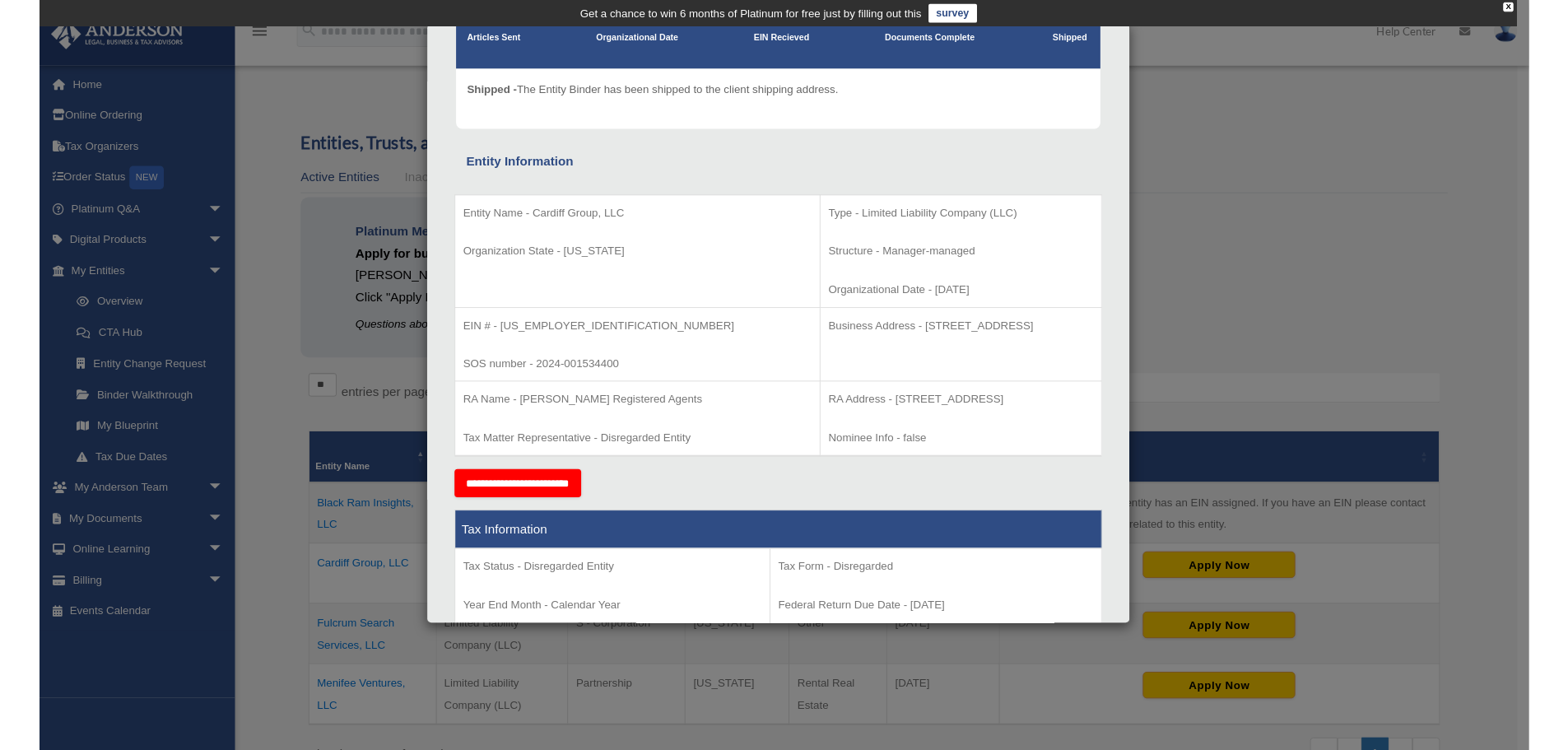
scroll to position [171, 0]
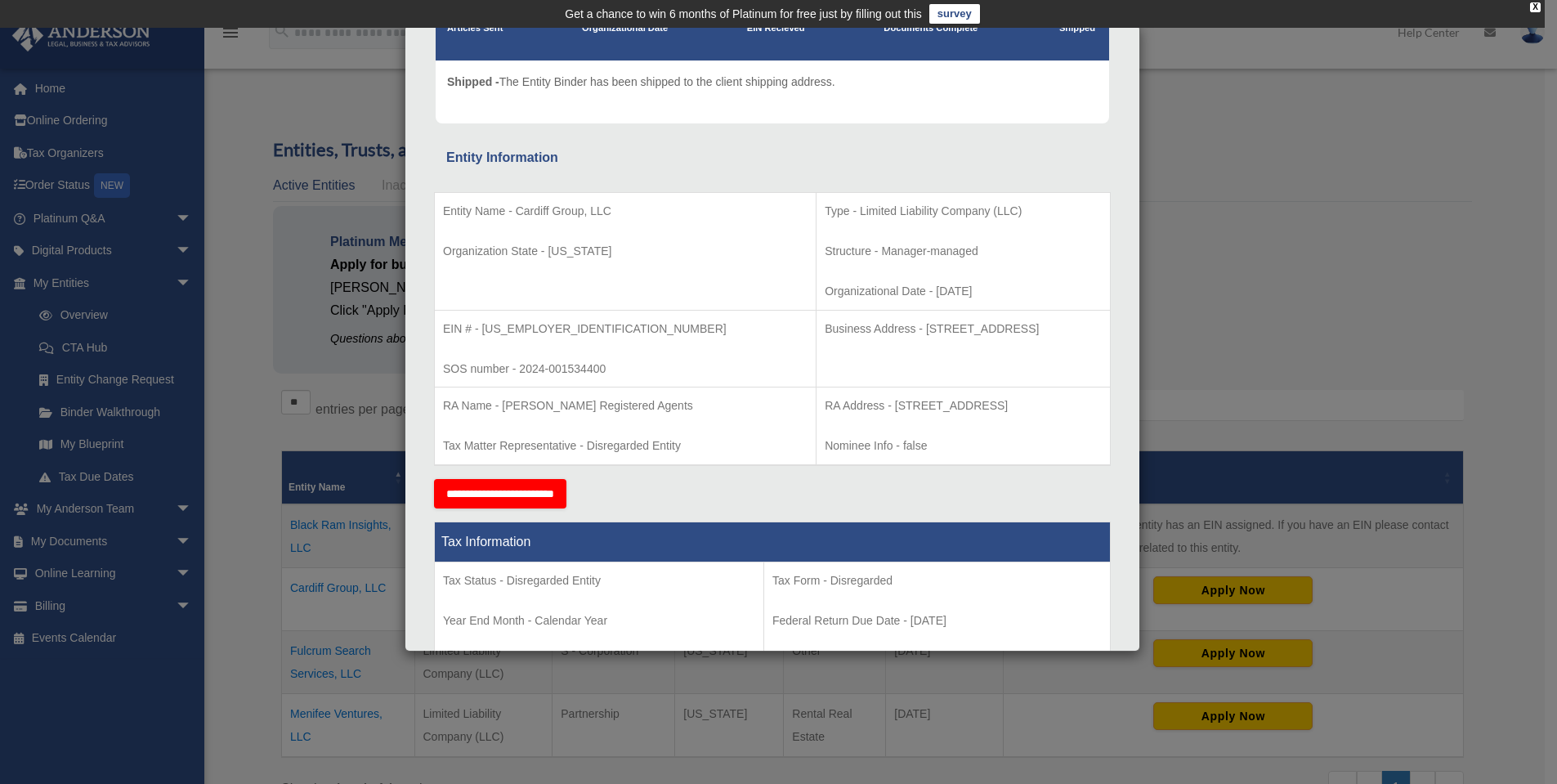
drag, startPoint x: 819, startPoint y: 331, endPoint x: 905, endPoint y: 338, distance: 86.3
click at [905, 338] on p "Business Address - [STREET_ADDRESS]" at bounding box center [964, 329] width 278 height 21
copy p "[STREET_ADDRESS]"
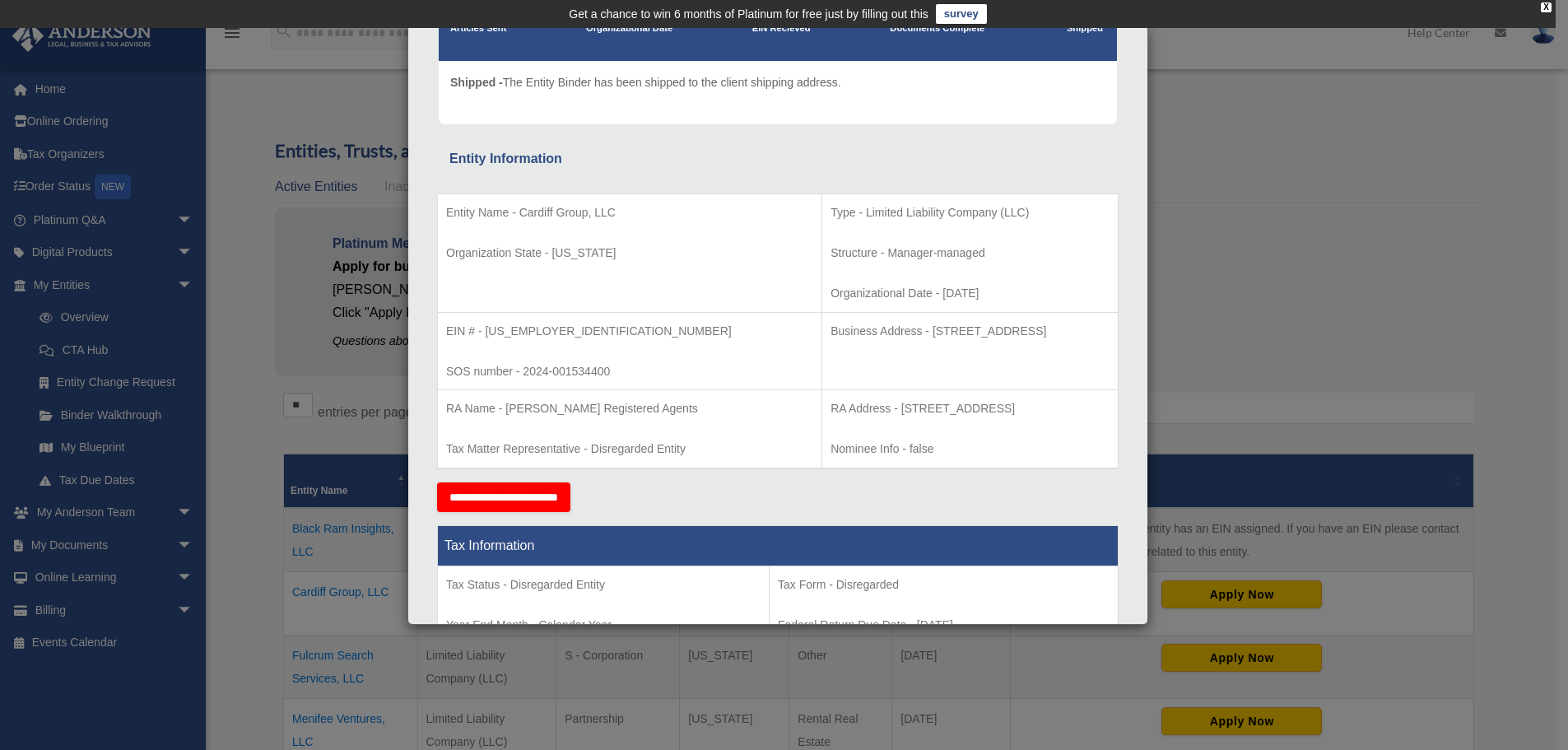
click at [1160, 311] on div "Details × Articles Sent Organizational Date" at bounding box center [784, 375] width 1568 height 750
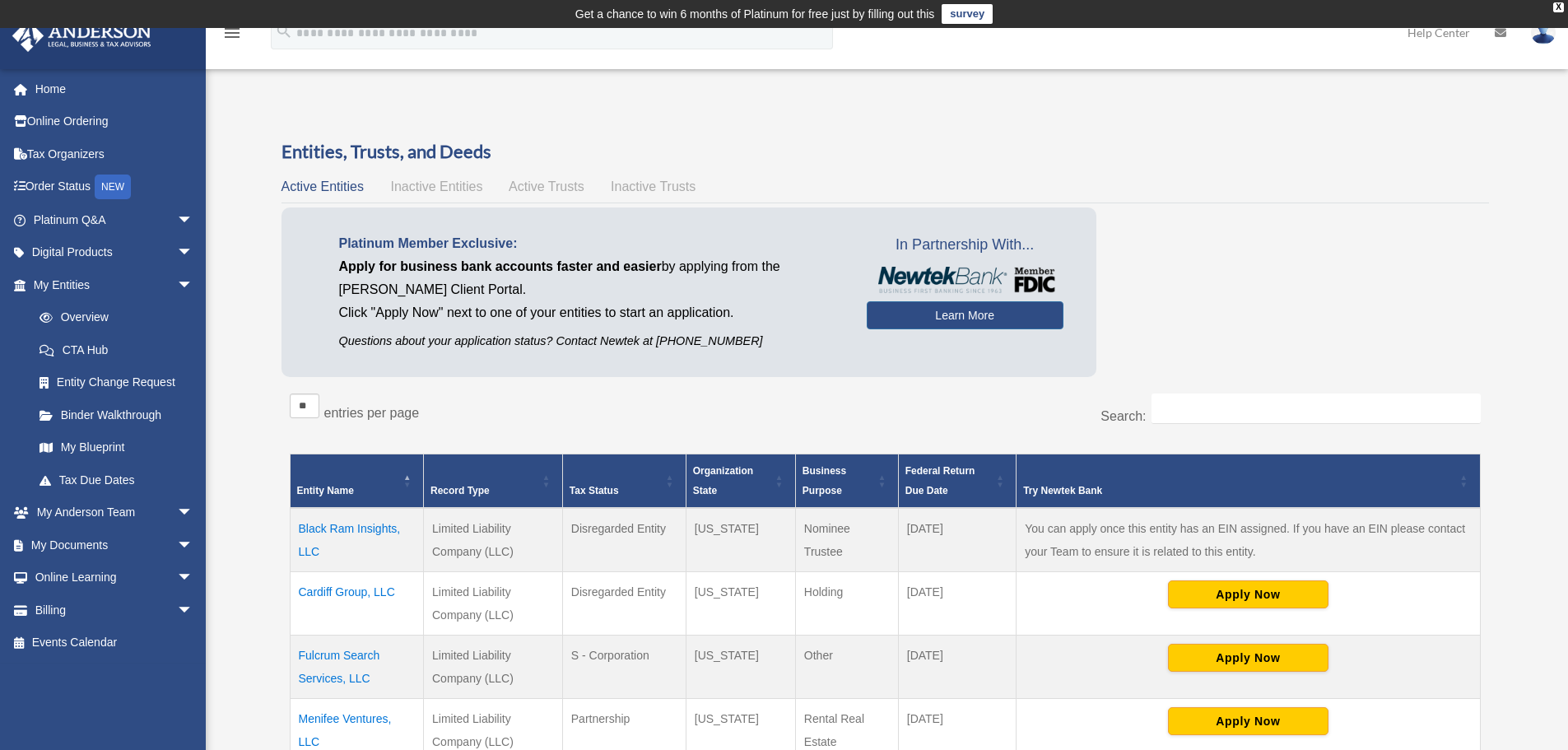
click at [338, 714] on td "Menifee Ventures, LLC" at bounding box center [356, 730] width 134 height 64
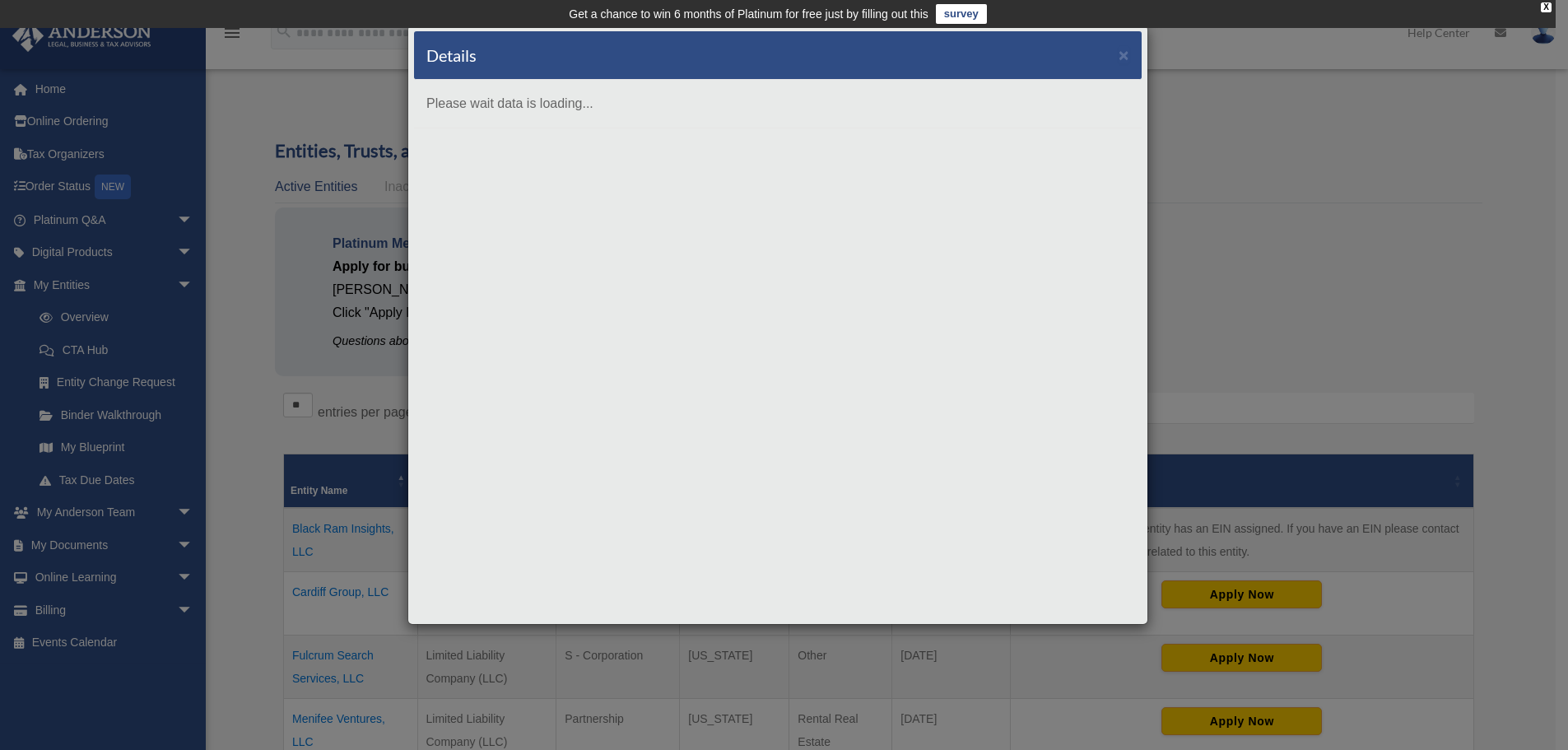
scroll to position [0, 0]
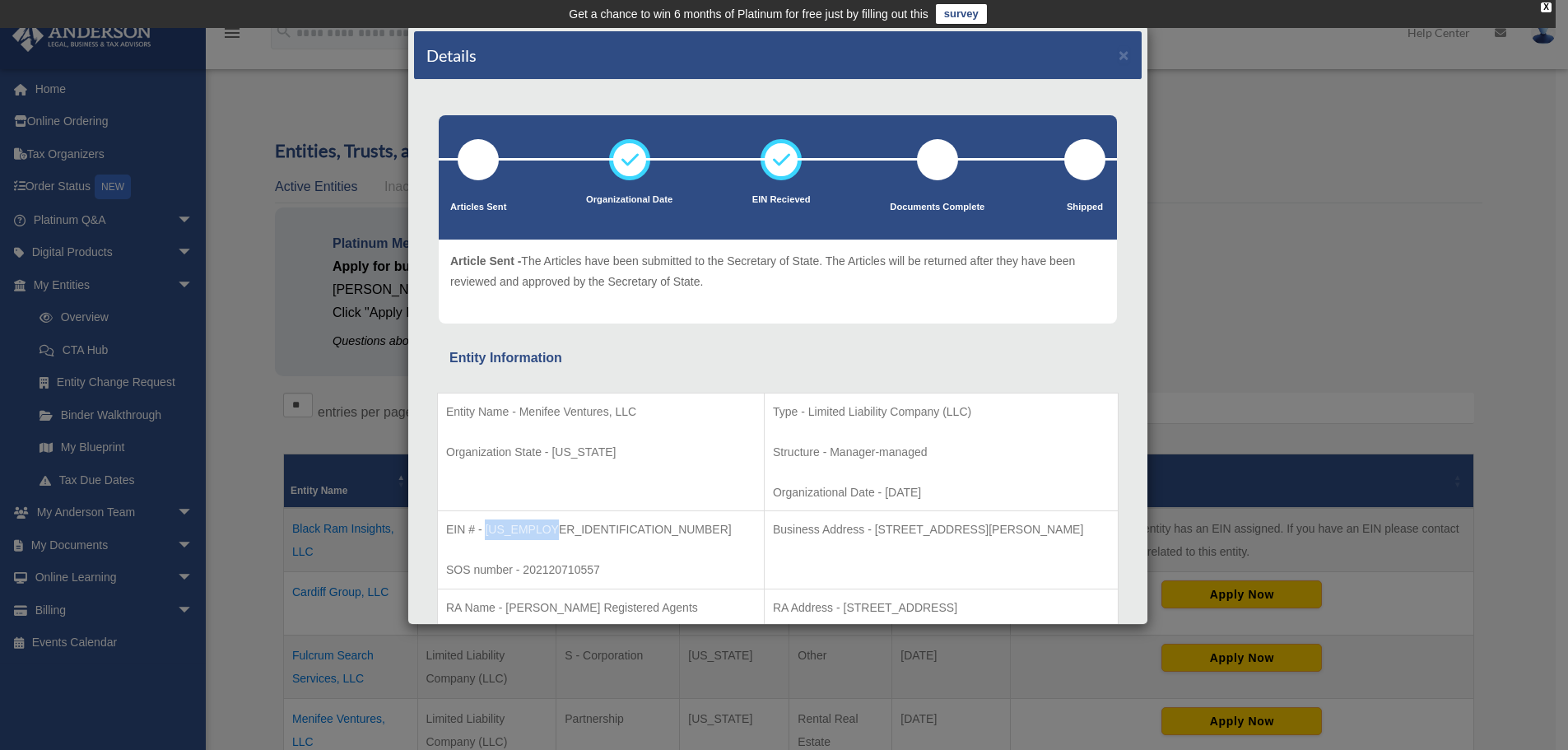
drag, startPoint x: 559, startPoint y: 527, endPoint x: 486, endPoint y: 528, distance: 73.0
click at [486, 528] on p "EIN # - [US_EMPLOYER_IDENTIFICATION_NUMBER]" at bounding box center [601, 529] width 309 height 21
copy p "[US_EMPLOYER_IDENTIFICATION_NUMBER]"
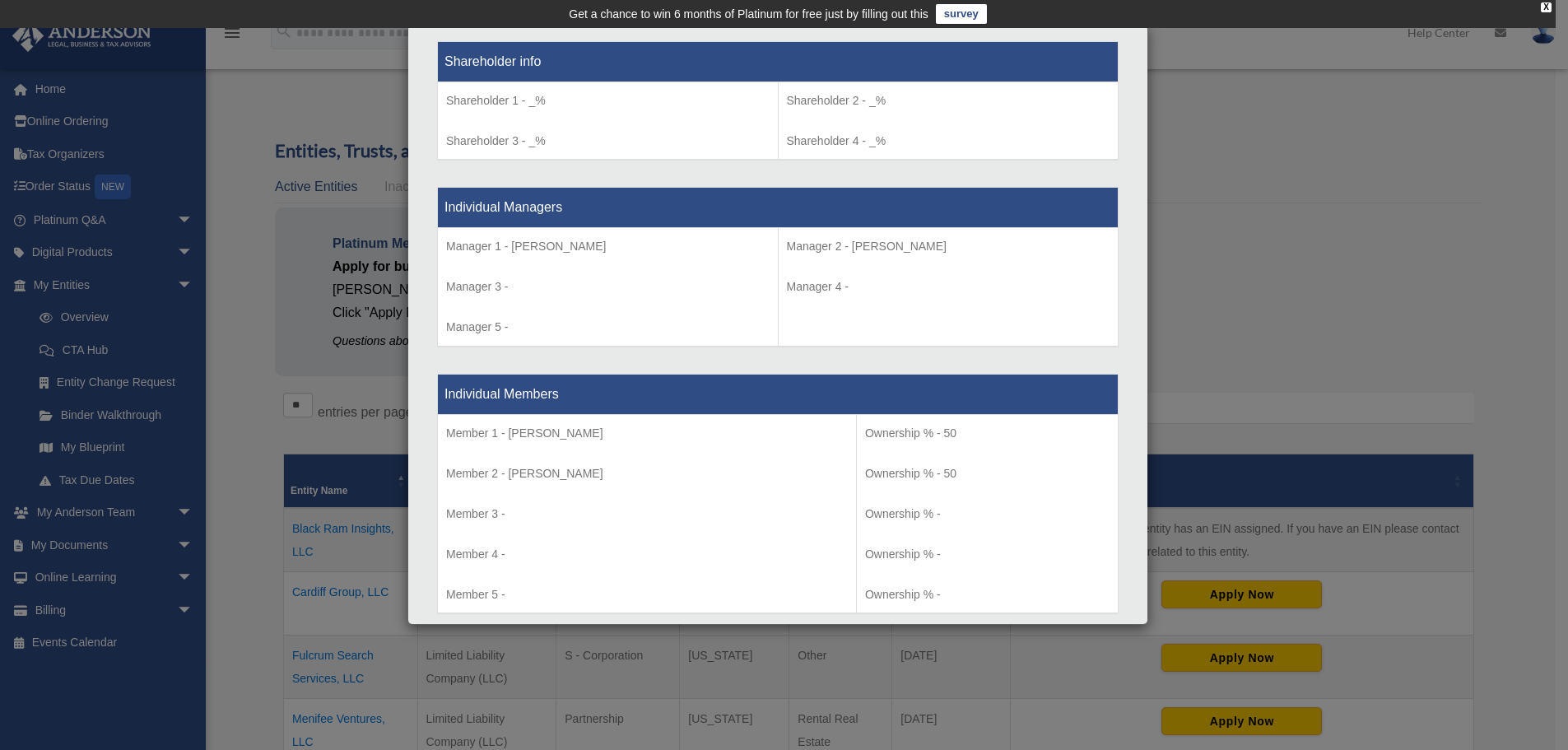
scroll to position [1598, 0]
